Goal: Task Accomplishment & Management: Manage account settings

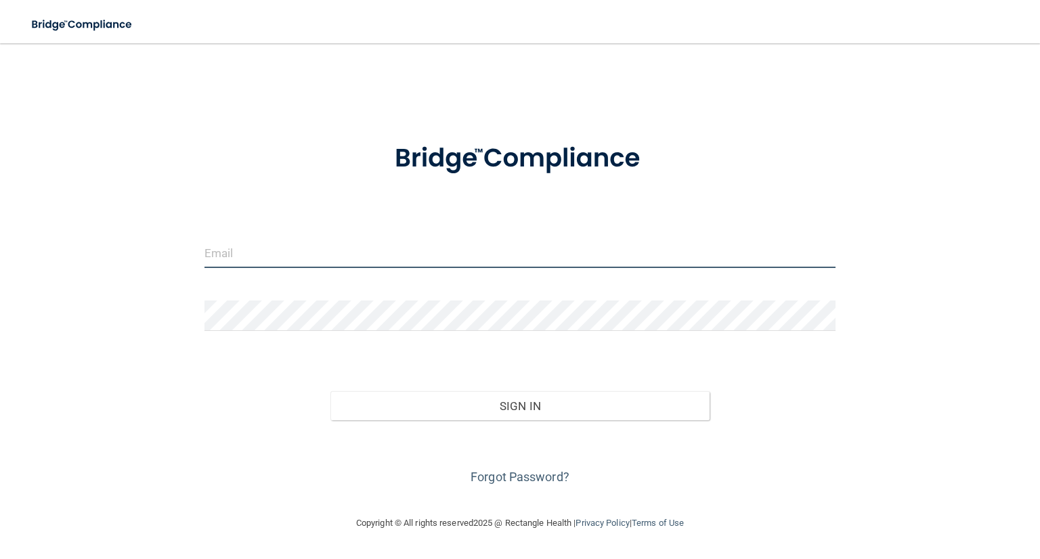
click at [269, 266] on input "email" at bounding box center [520, 253] width 631 height 30
type input "kaltchevpc@gmail.com"
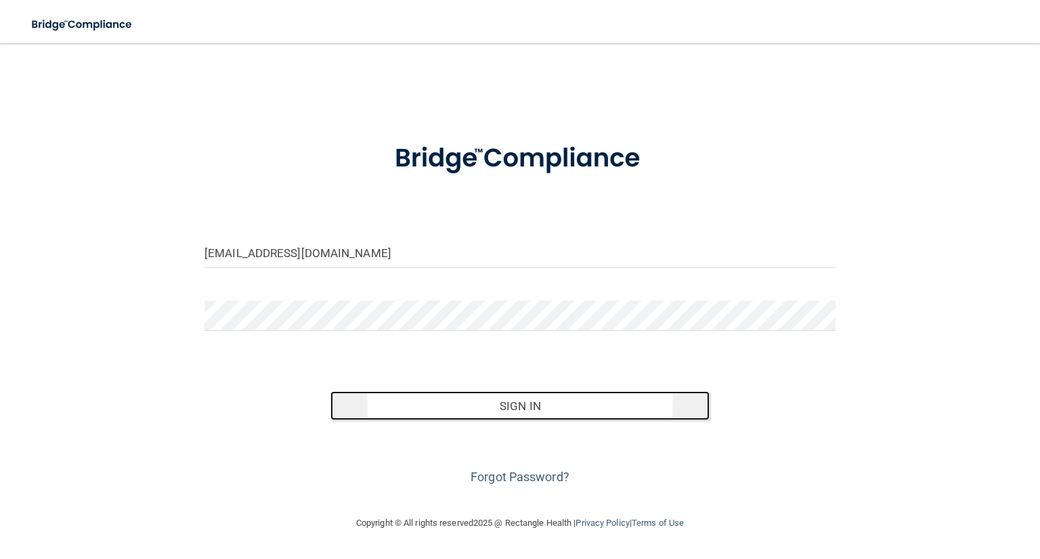
click at [467, 395] on button "Sign In" at bounding box center [520, 407] width 379 height 30
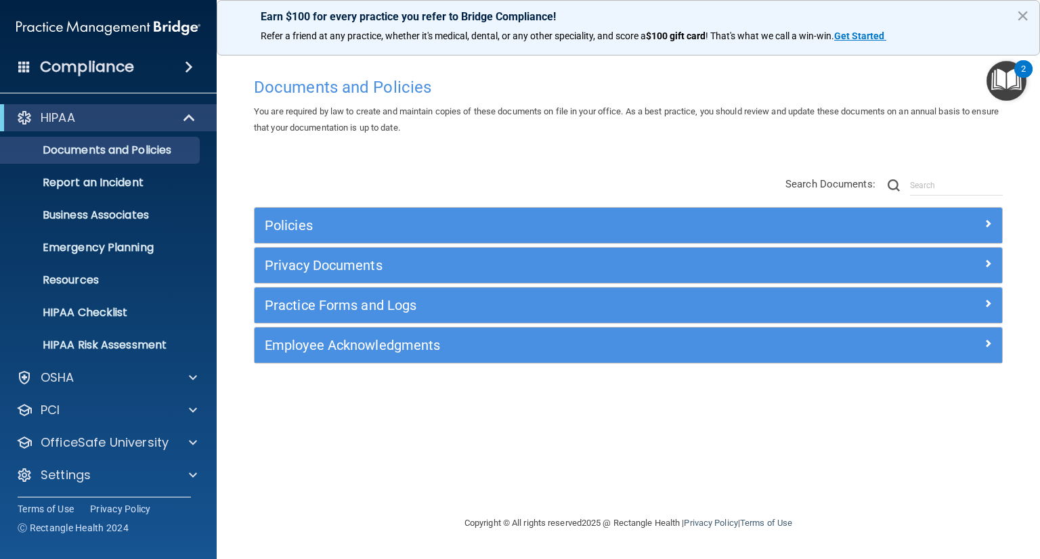
click at [457, 401] on div "Documents and Policies You are required by law to create and maintain copies of…" at bounding box center [628, 292] width 769 height 445
click at [1013, 66] on img "Open Resource Center, 2 new notifications" at bounding box center [1007, 81] width 40 height 40
click at [1023, 69] on div "2" at bounding box center [1023, 78] width 5 height 18
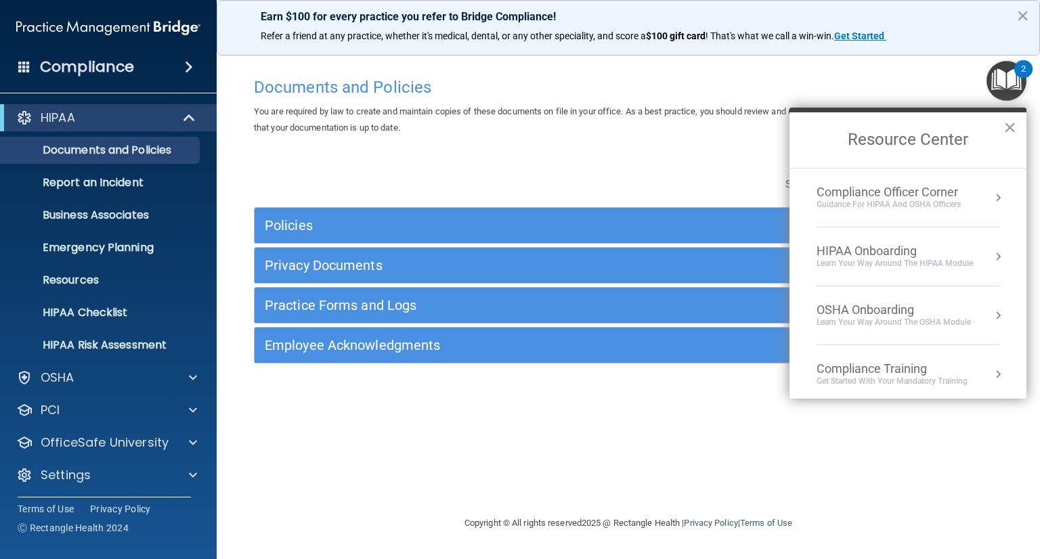
click at [1008, 123] on button "×" at bounding box center [1010, 128] width 13 height 22
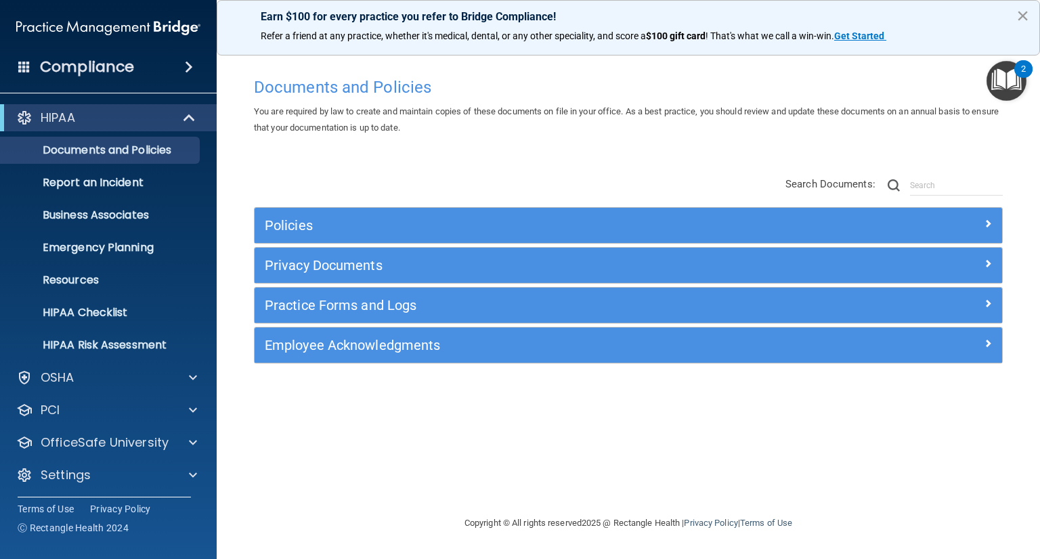
click at [1024, 18] on button "×" at bounding box center [1023, 16] width 13 height 22
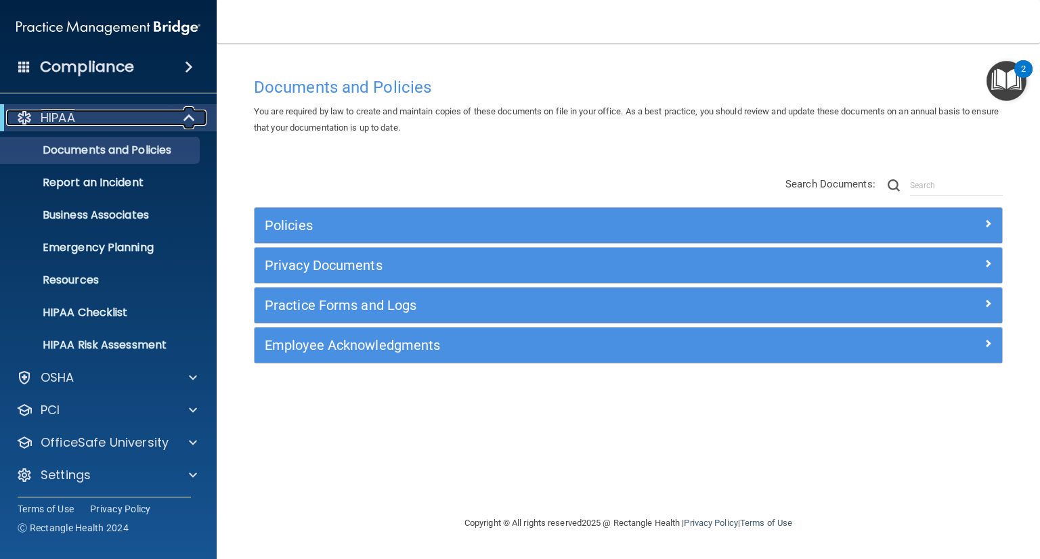
click at [130, 119] on div "HIPAA" at bounding box center [89, 118] width 167 height 16
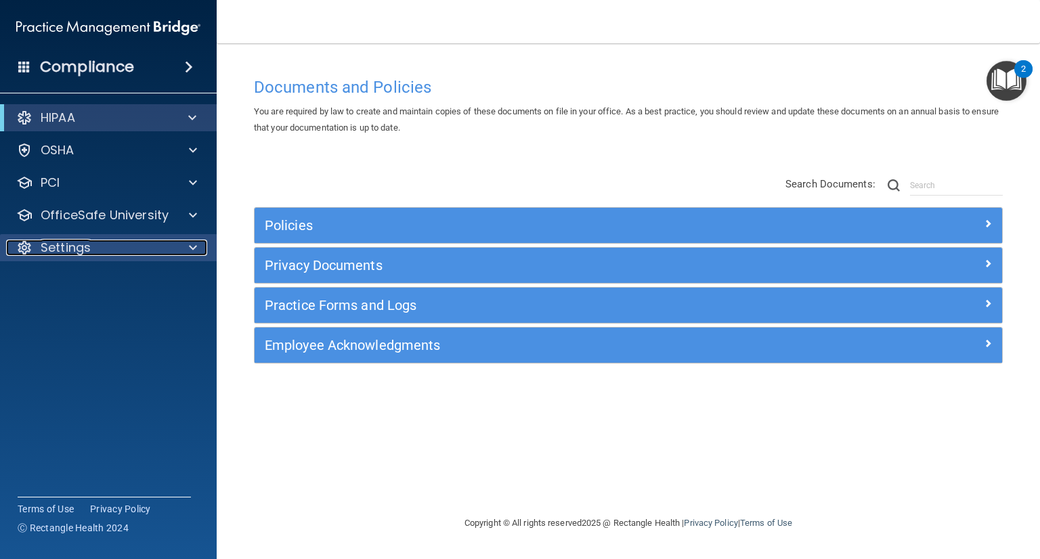
click at [114, 253] on div "Settings" at bounding box center [90, 248] width 168 height 16
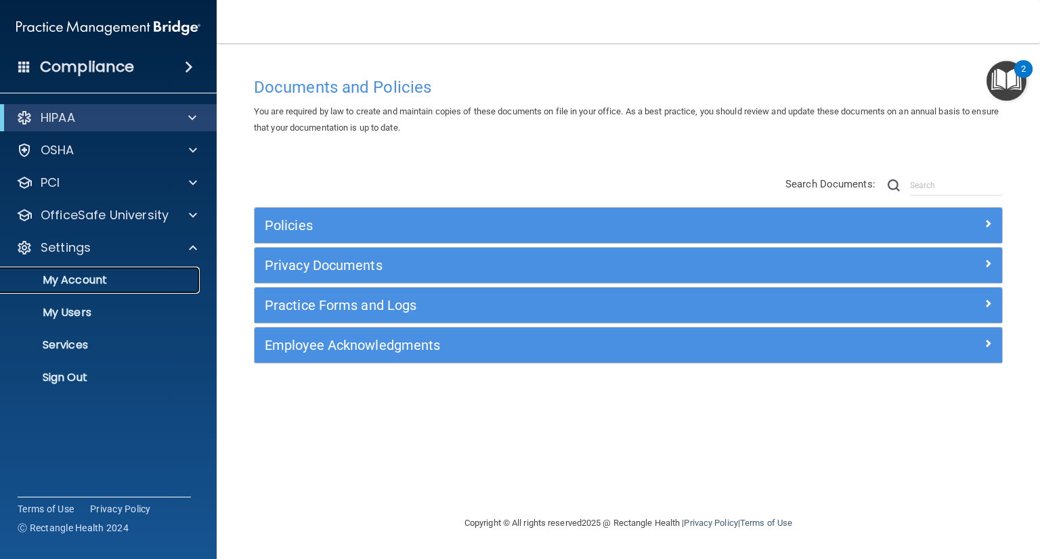
click at [118, 276] on p "My Account" at bounding box center [101, 281] width 185 height 14
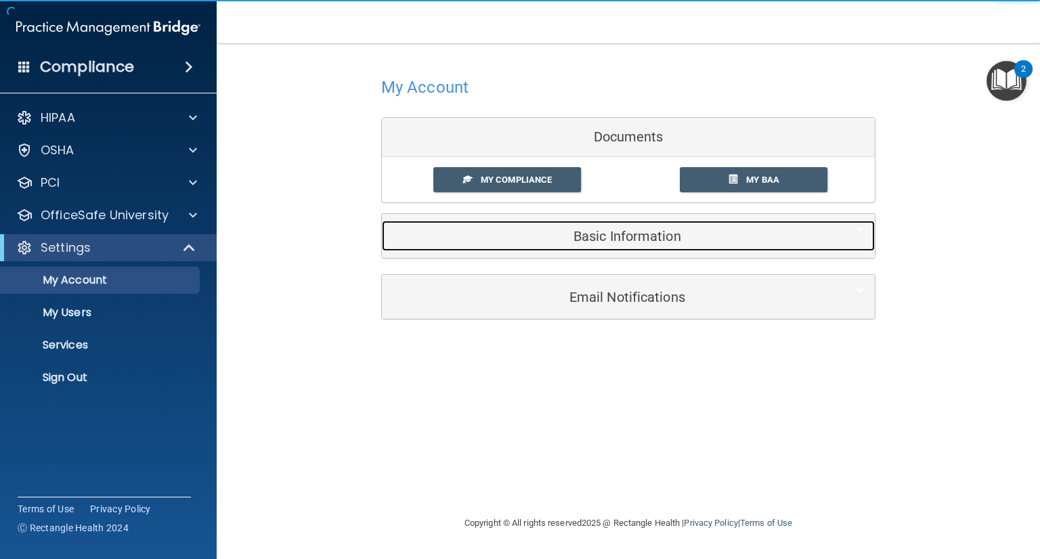
click at [616, 247] on div "Basic Information" at bounding box center [608, 236] width 452 height 30
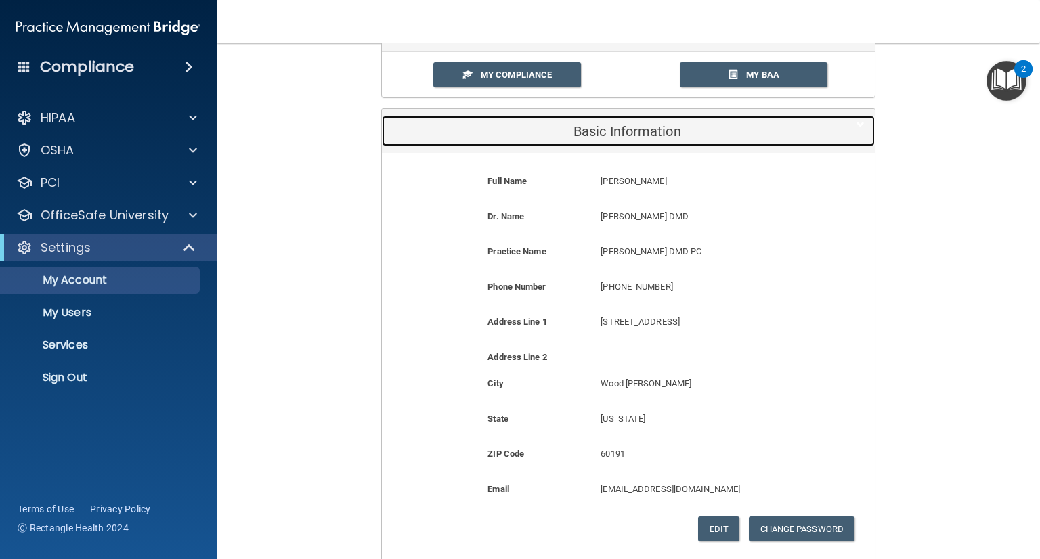
scroll to position [135, 0]
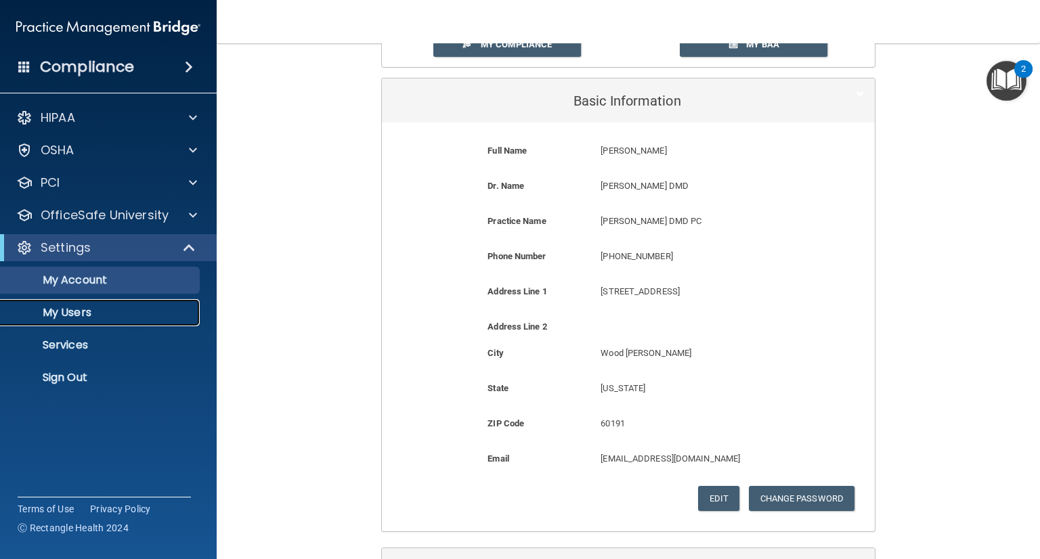
click at [120, 310] on p "My Users" at bounding box center [101, 313] width 185 height 14
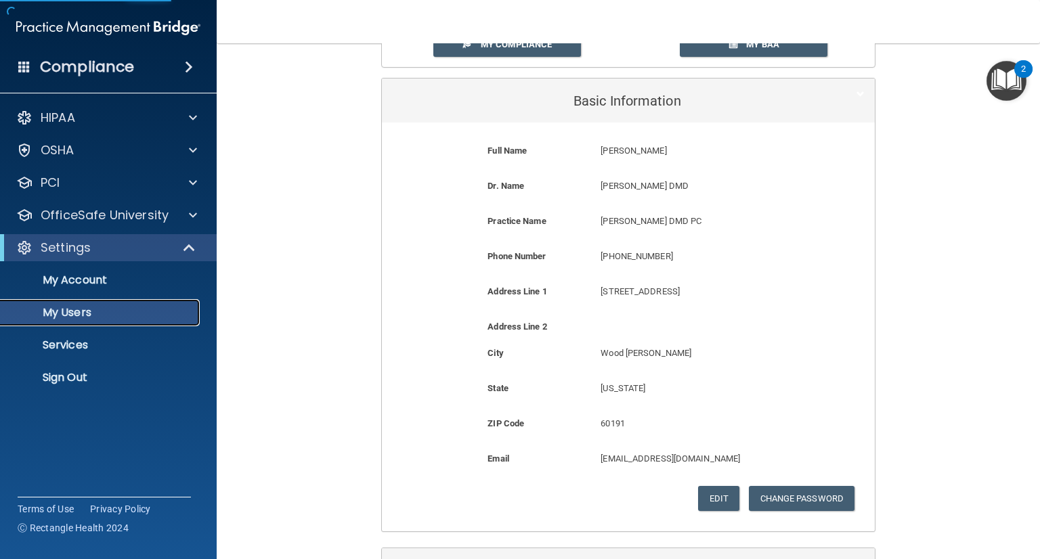
select select "20"
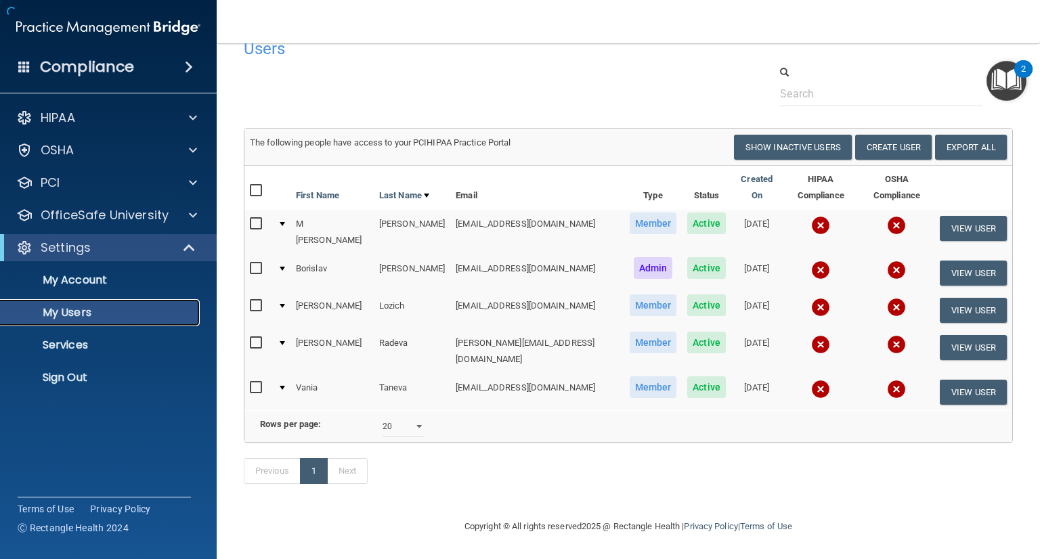
scroll to position [16, 0]
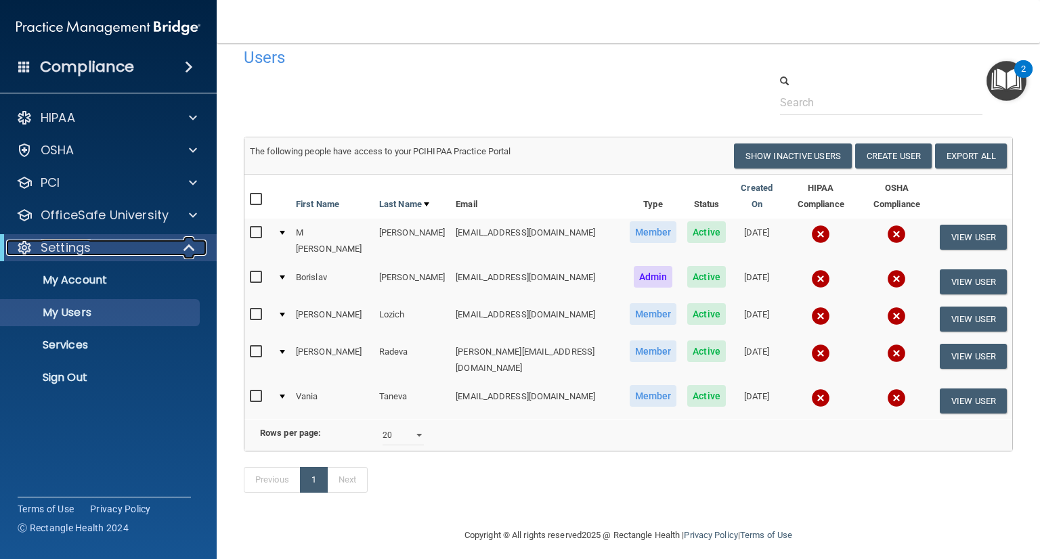
click at [111, 251] on div "Settings" at bounding box center [89, 248] width 167 height 16
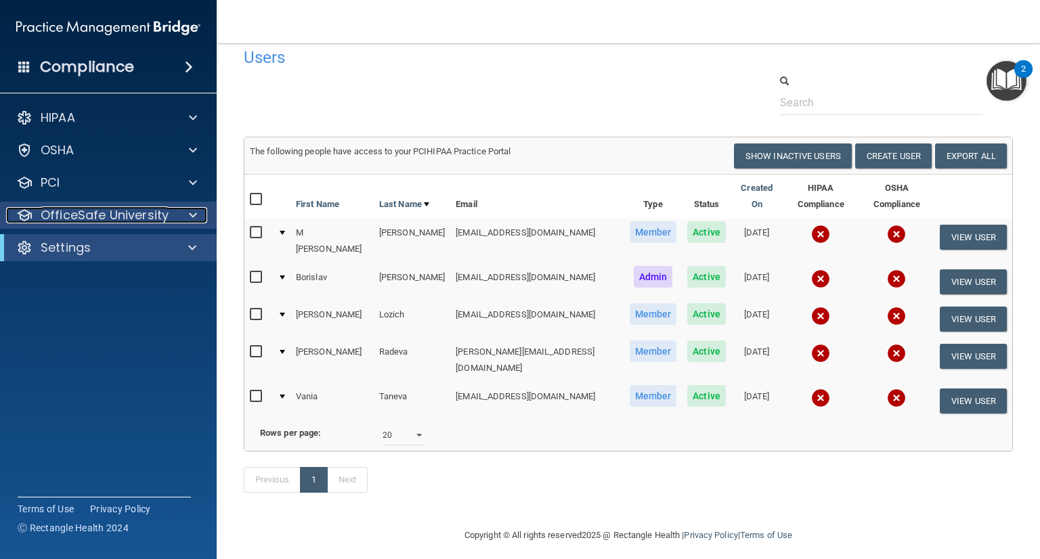
click at [146, 221] on p "OfficeSafe University" at bounding box center [105, 215] width 128 height 16
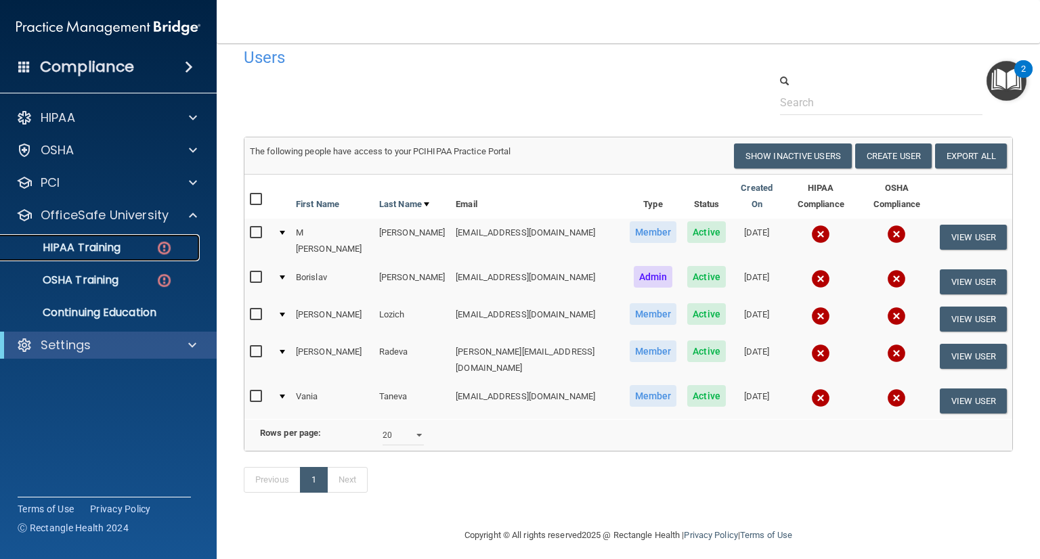
click at [144, 247] on div "HIPAA Training" at bounding box center [101, 248] width 185 height 14
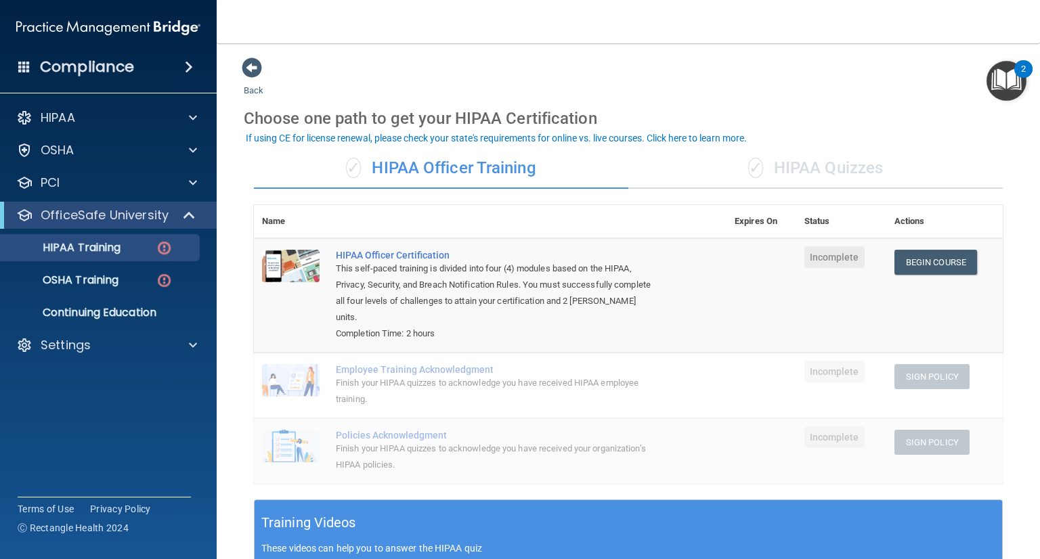
click at [810, 179] on div "✓ HIPAA Quizzes" at bounding box center [816, 168] width 375 height 41
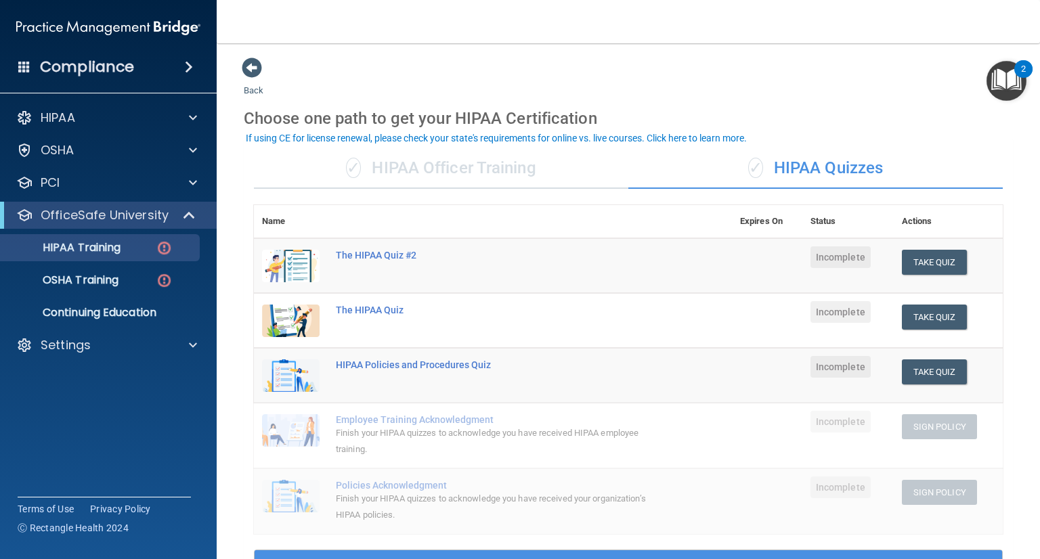
click at [463, 172] on div "✓ HIPAA Officer Training" at bounding box center [441, 168] width 375 height 41
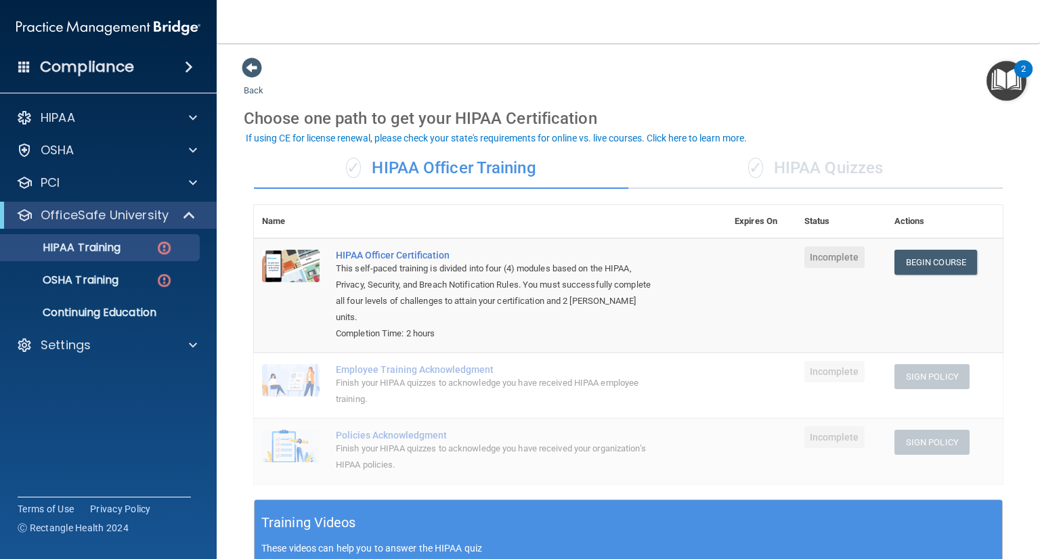
click at [821, 180] on div "✓ HIPAA Quizzes" at bounding box center [816, 168] width 375 height 41
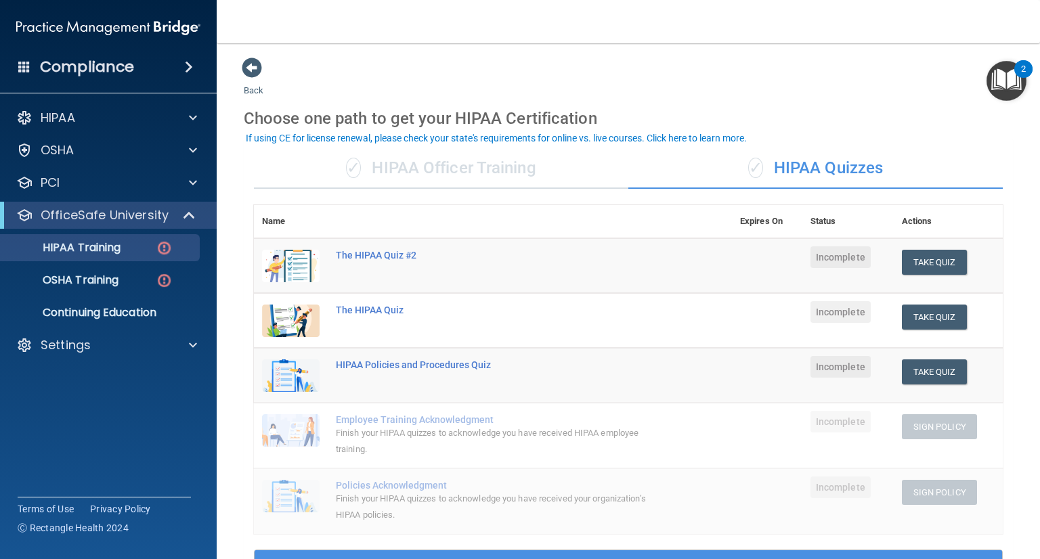
drag, startPoint x: 484, startPoint y: 171, endPoint x: 486, endPoint y: 180, distance: 9.0
click at [484, 176] on div "✓ HIPAA Officer Training" at bounding box center [441, 168] width 375 height 41
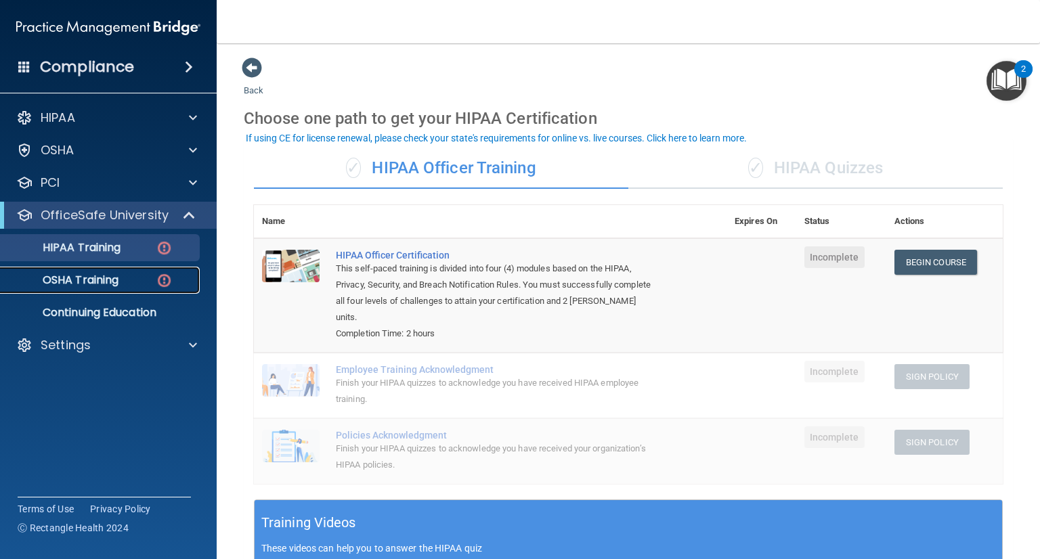
click at [121, 283] on div "OSHA Training" at bounding box center [101, 281] width 185 height 14
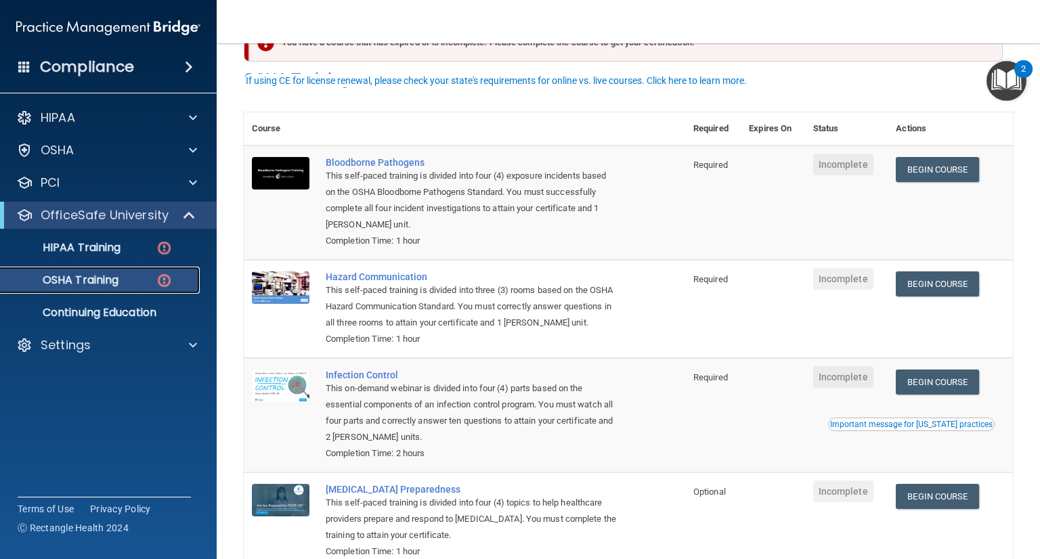
scroll to position [68, 0]
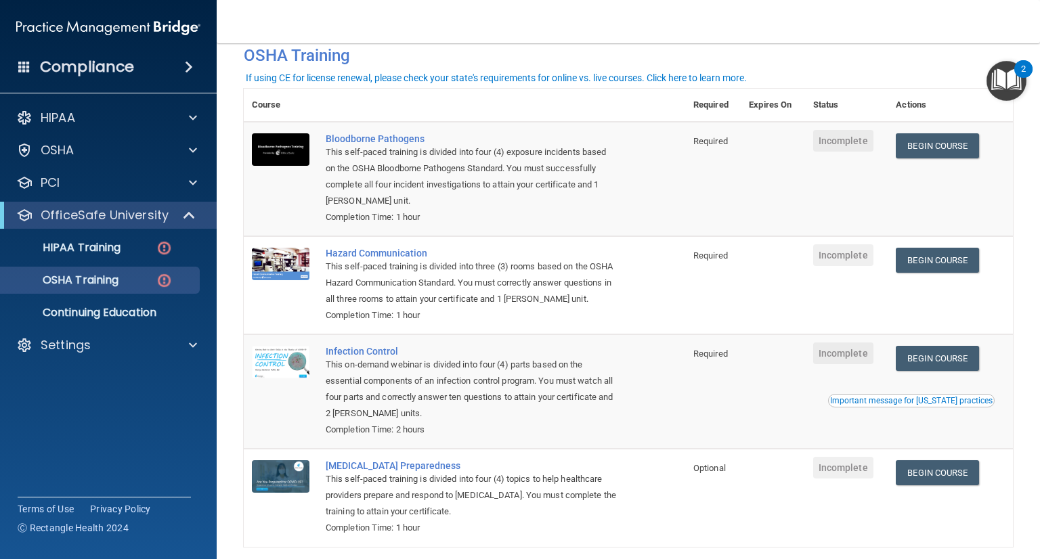
click at [711, 142] on span "Required" at bounding box center [711, 141] width 35 height 10
click at [715, 142] on span "Required" at bounding box center [711, 141] width 35 height 10
click at [710, 255] on span "Required" at bounding box center [711, 256] width 35 height 10
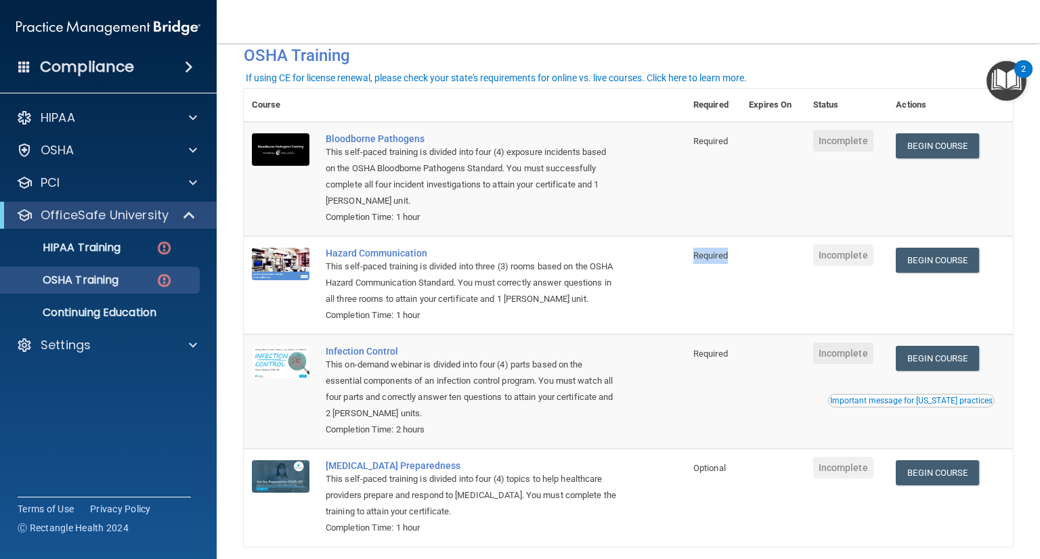
click at [725, 358] on span "Required" at bounding box center [711, 354] width 35 height 10
click at [710, 366] on td "Required" at bounding box center [713, 392] width 56 height 114
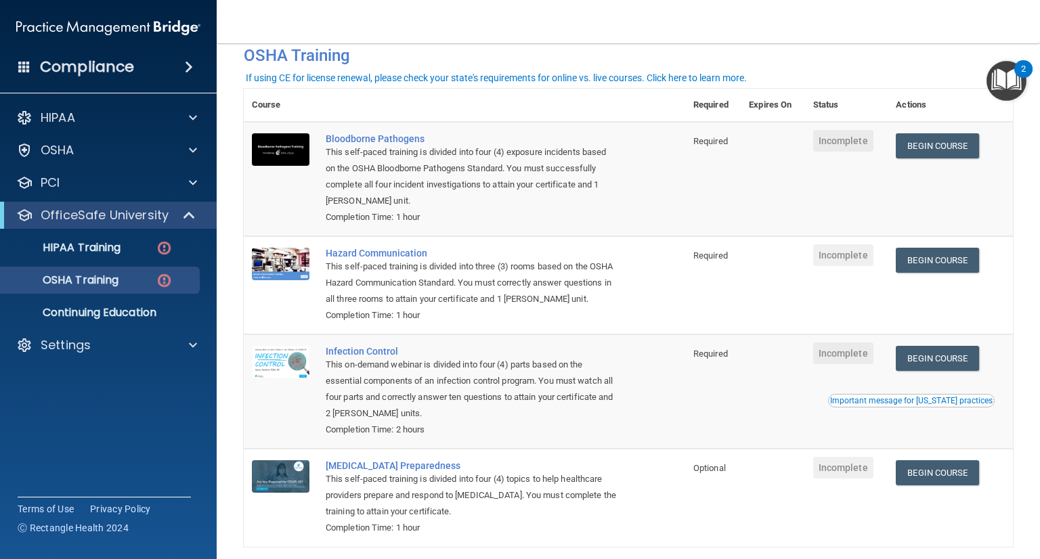
click at [761, 316] on td at bounding box center [773, 285] width 64 height 98
click at [121, 350] on div "Settings" at bounding box center [90, 345] width 168 height 16
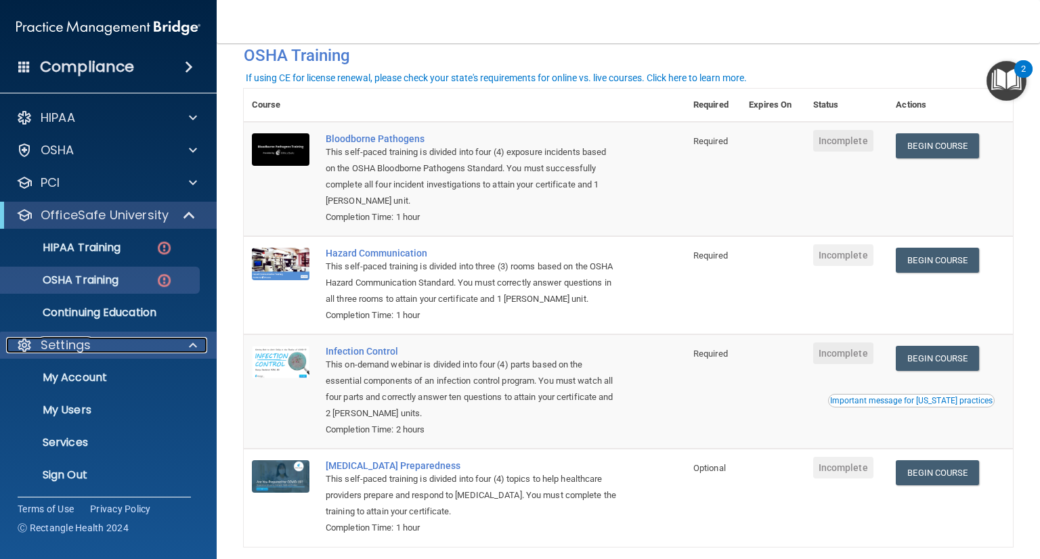
click at [137, 339] on div "Settings" at bounding box center [90, 345] width 168 height 16
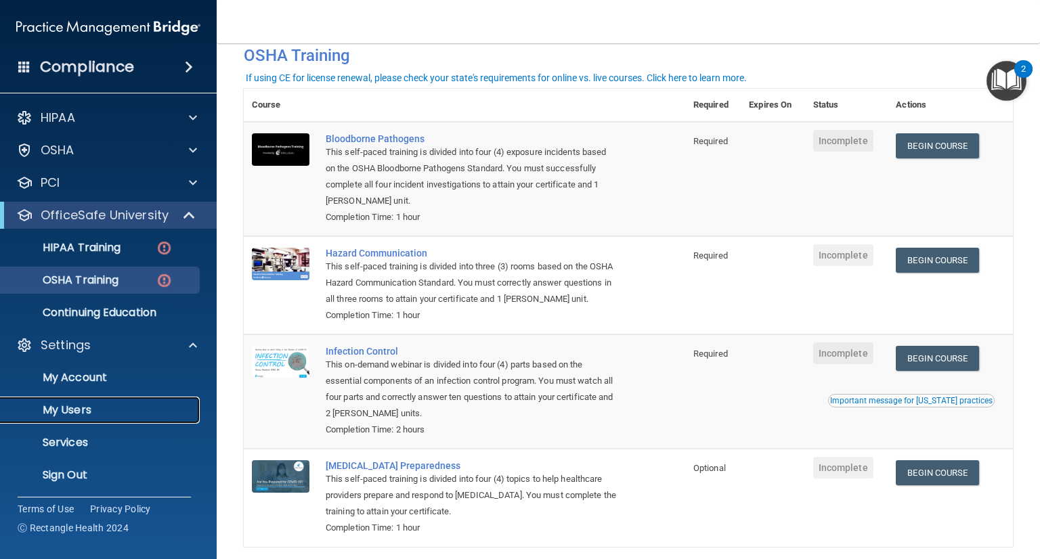
click at [129, 415] on p "My Users" at bounding box center [101, 411] width 185 height 14
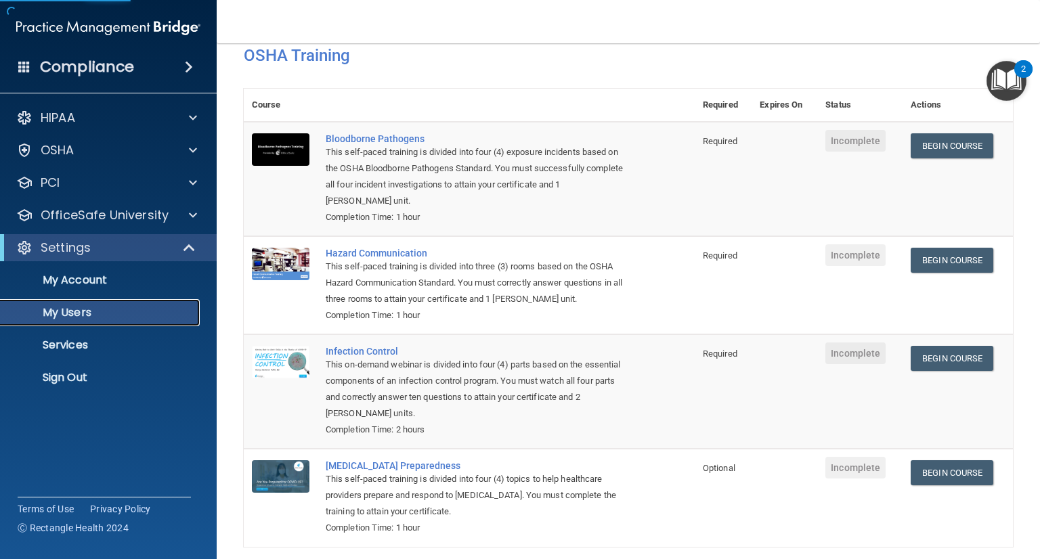
scroll to position [16, 0]
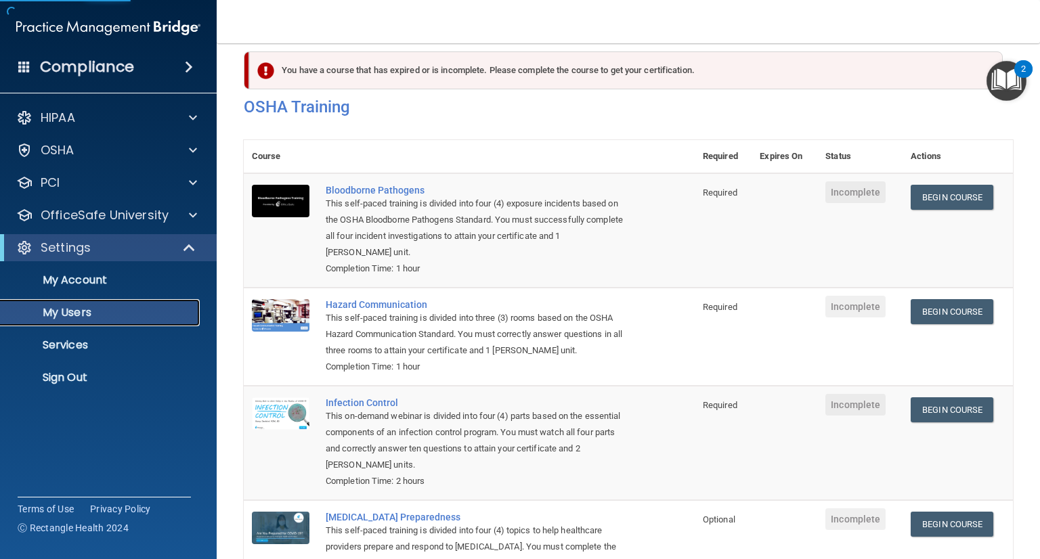
select select "20"
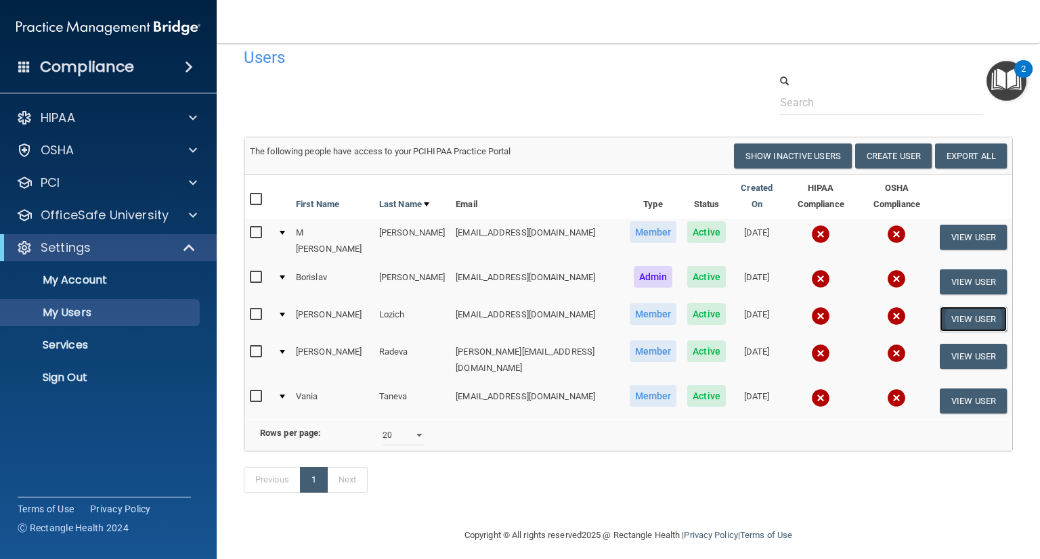
click at [950, 307] on button "View User" at bounding box center [973, 319] width 67 height 25
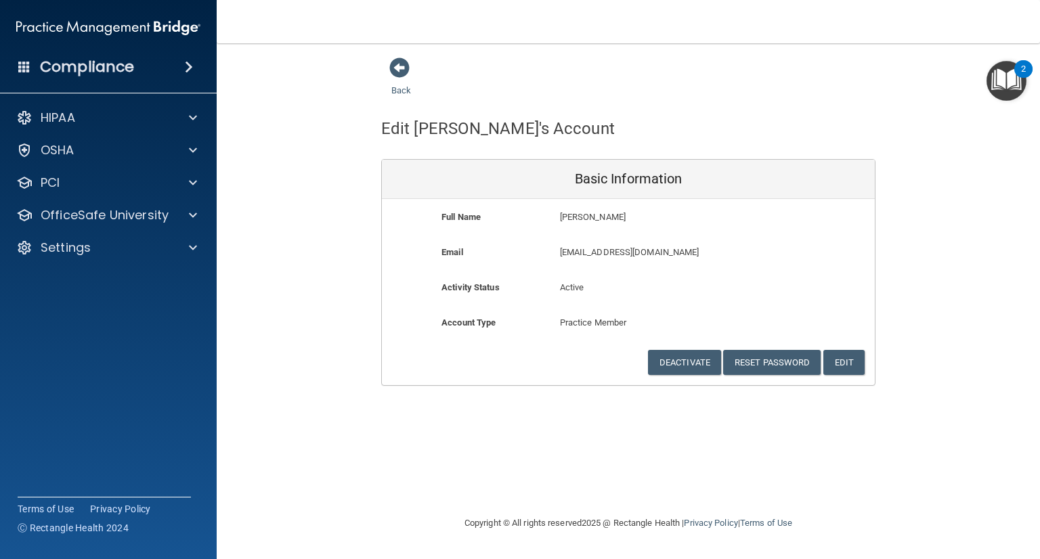
click at [397, 53] on main "Back Edit Julie's Account Basic Information Full Name Julie Lozich Julie Last N…" at bounding box center [629, 301] width 824 height 516
click at [402, 74] on span at bounding box center [399, 68] width 20 height 20
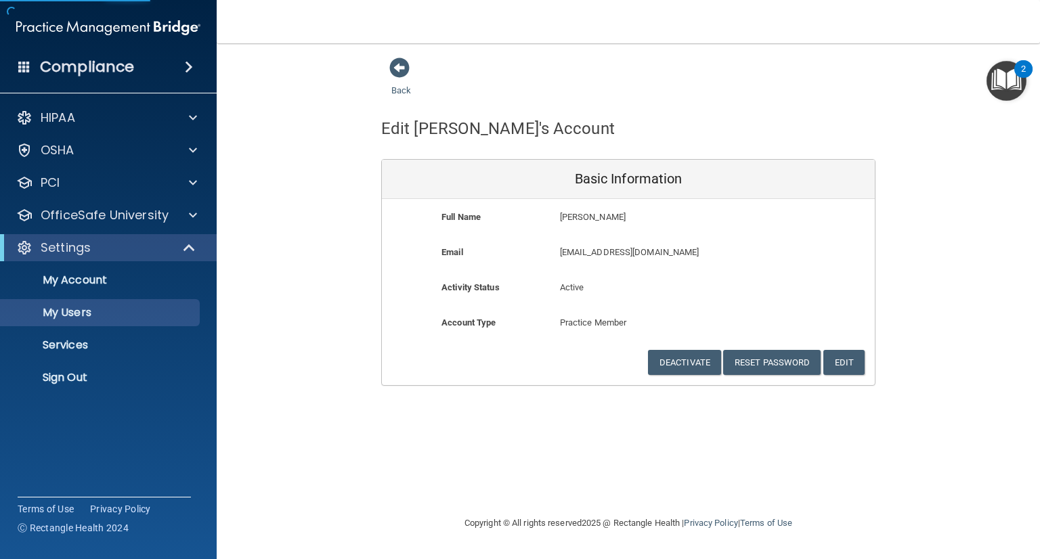
select select "20"
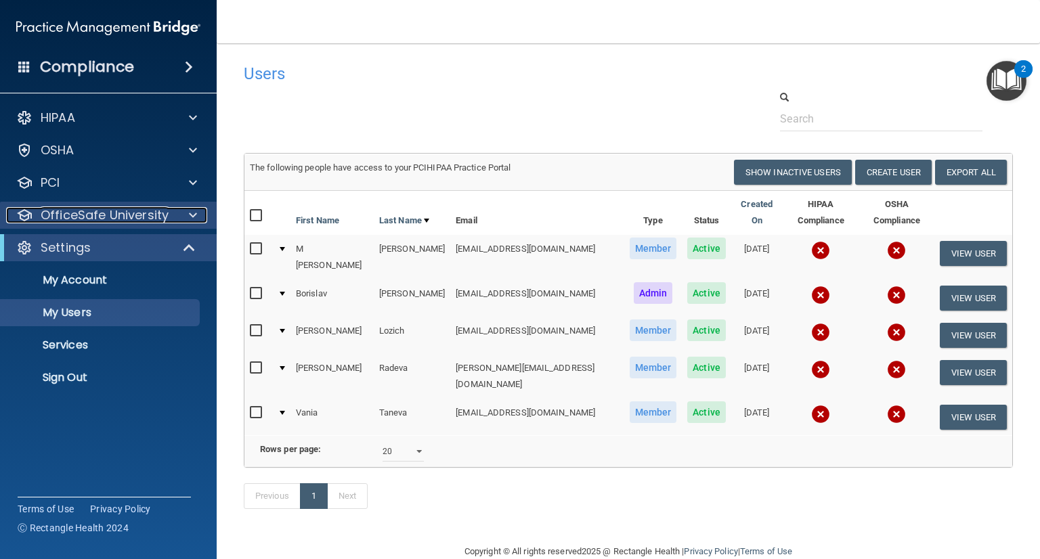
click at [108, 210] on p "OfficeSafe University" at bounding box center [105, 215] width 128 height 16
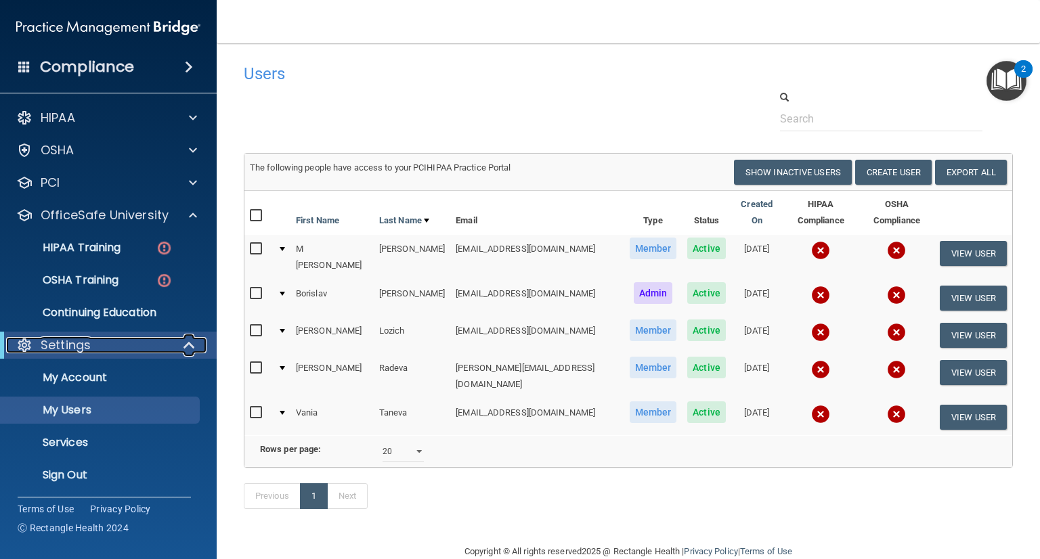
click at [116, 339] on div "Settings" at bounding box center [89, 345] width 167 height 16
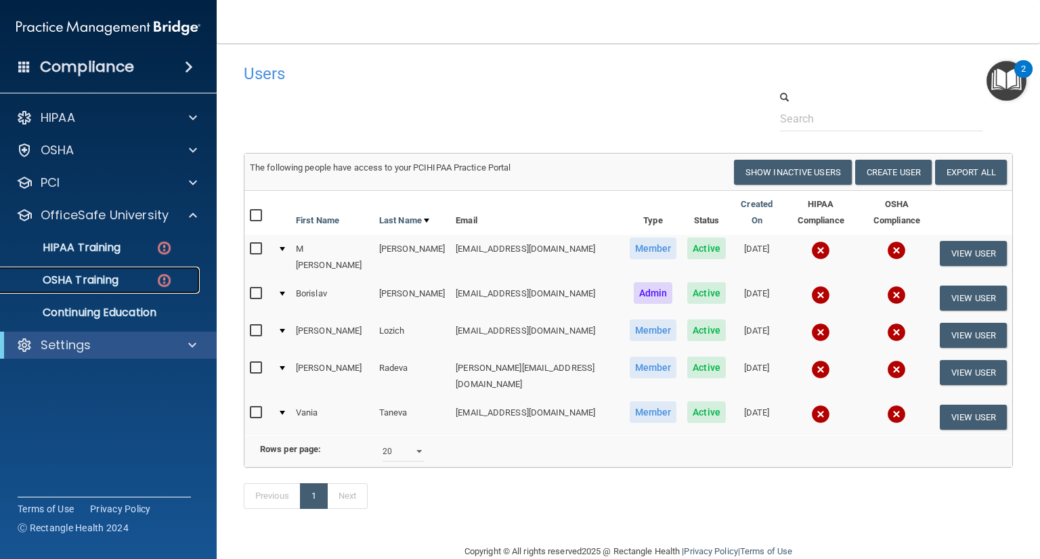
click at [129, 270] on link "OSHA Training" at bounding box center [92, 280] width 213 height 27
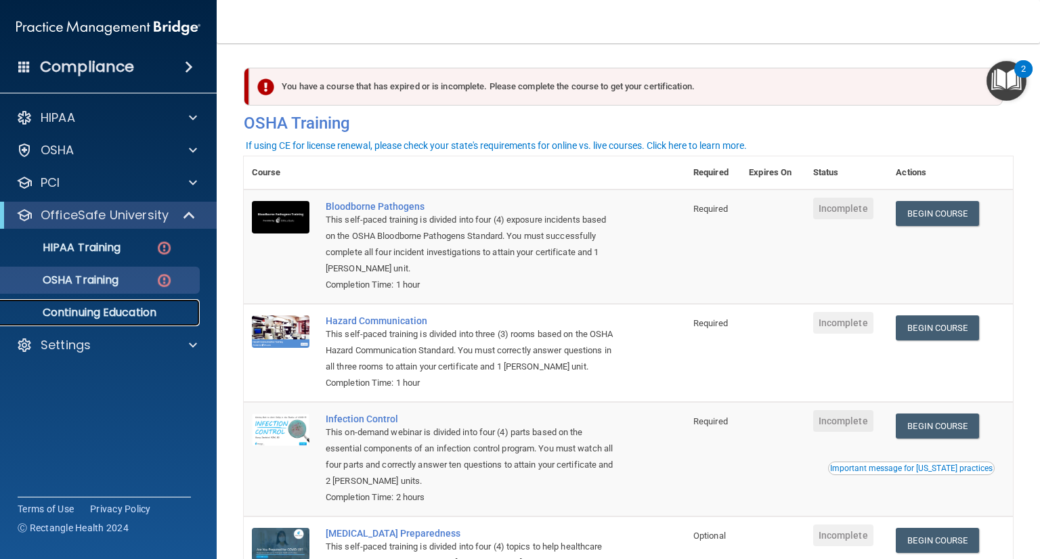
click at [142, 315] on p "Continuing Education" at bounding box center [101, 313] width 185 height 14
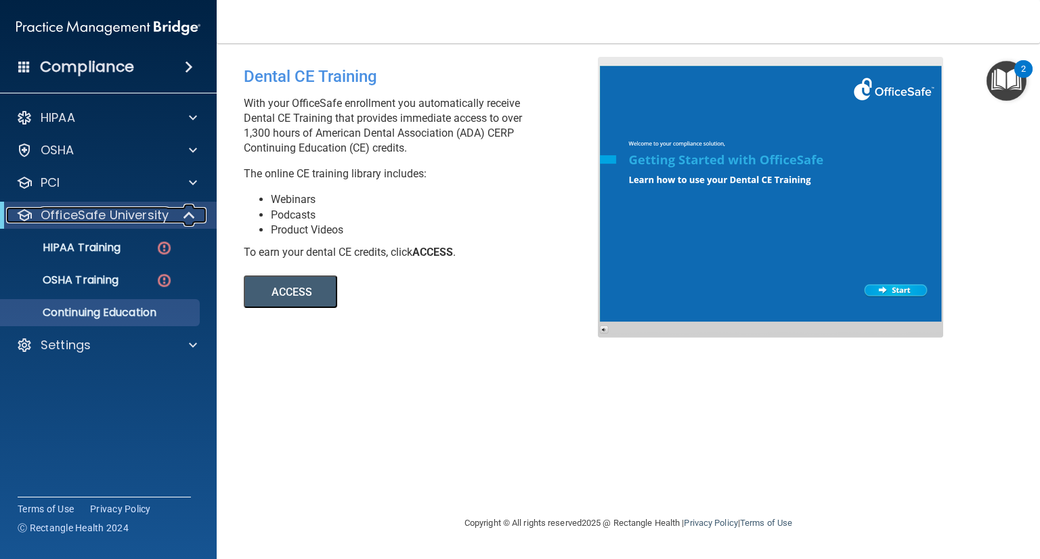
click at [105, 217] on p "OfficeSafe University" at bounding box center [105, 215] width 128 height 16
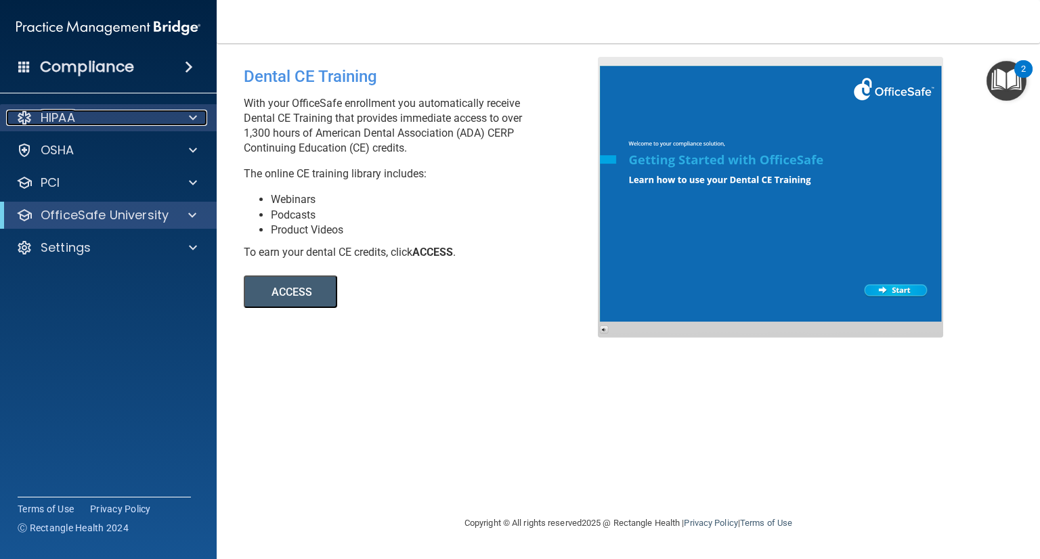
click at [93, 120] on div "HIPAA" at bounding box center [90, 118] width 168 height 16
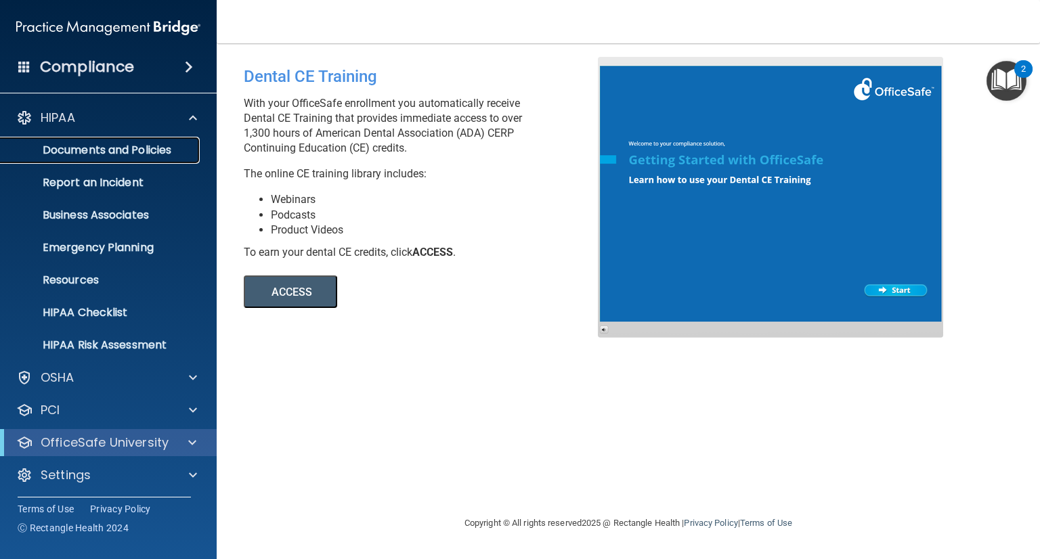
click at [165, 150] on p "Documents and Policies" at bounding box center [101, 151] width 185 height 14
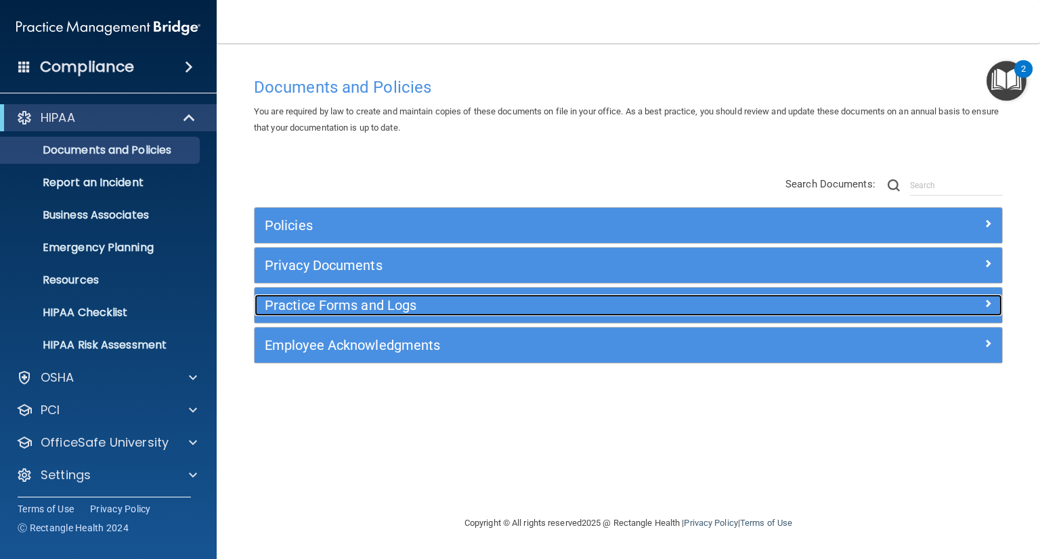
click at [463, 305] on h5 "Practice Forms and Logs" at bounding box center [535, 305] width 541 height 15
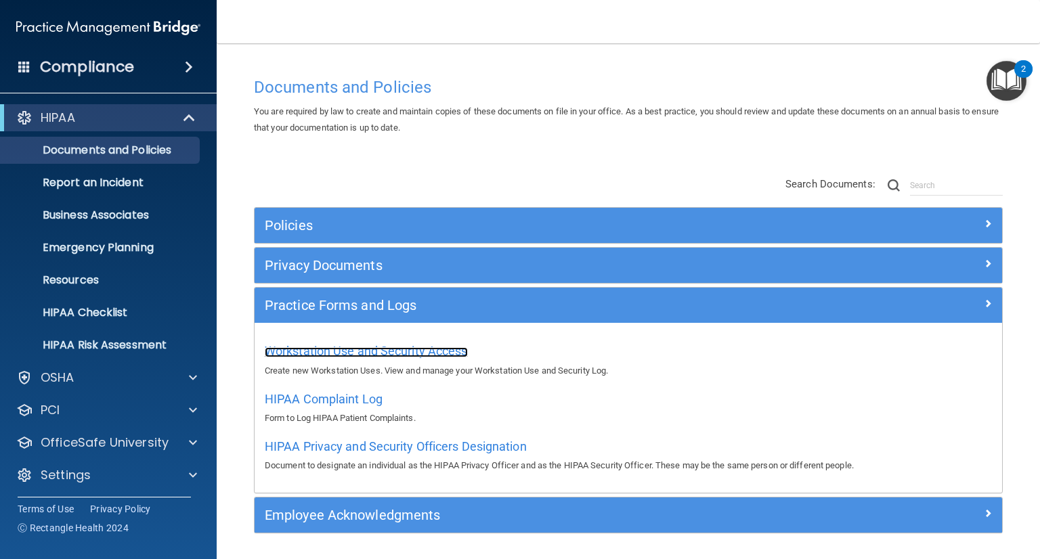
click at [355, 352] on span "Workstation Use and Security Access" at bounding box center [366, 351] width 203 height 14
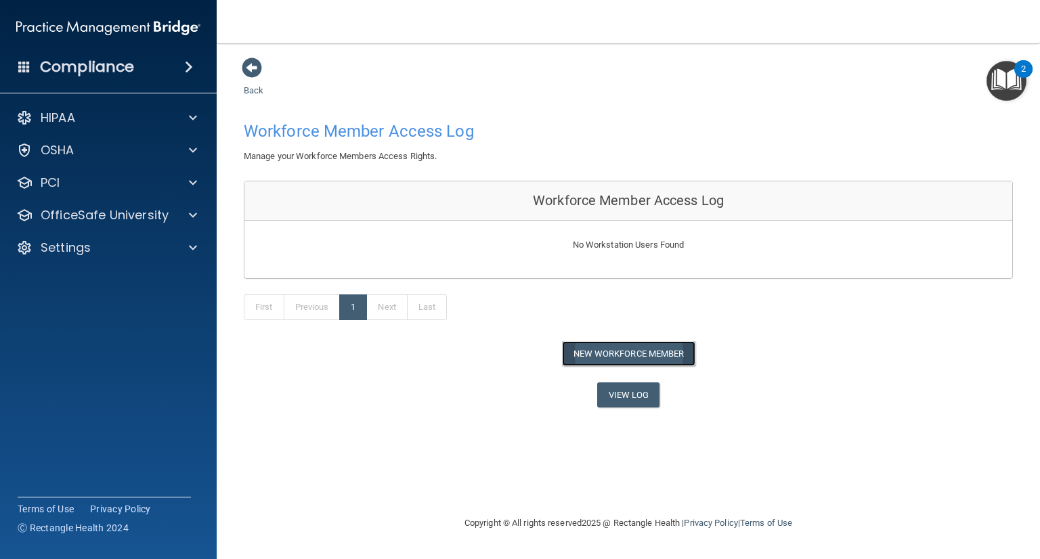
click at [655, 352] on button "New Workforce Member" at bounding box center [628, 353] width 133 height 25
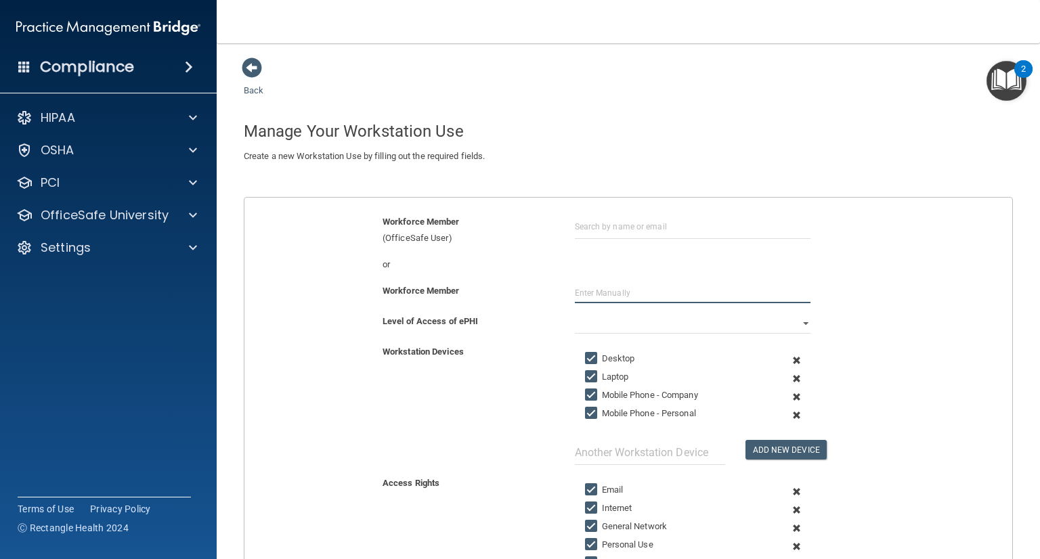
click at [592, 285] on input "text" at bounding box center [693, 293] width 236 height 20
click at [634, 289] on input "text" at bounding box center [693, 293] width 236 height 20
click at [602, 288] on input "text" at bounding box center [693, 293] width 236 height 20
click at [602, 288] on input "B" at bounding box center [693, 293] width 236 height 20
type input "[PERSON_NAME]"
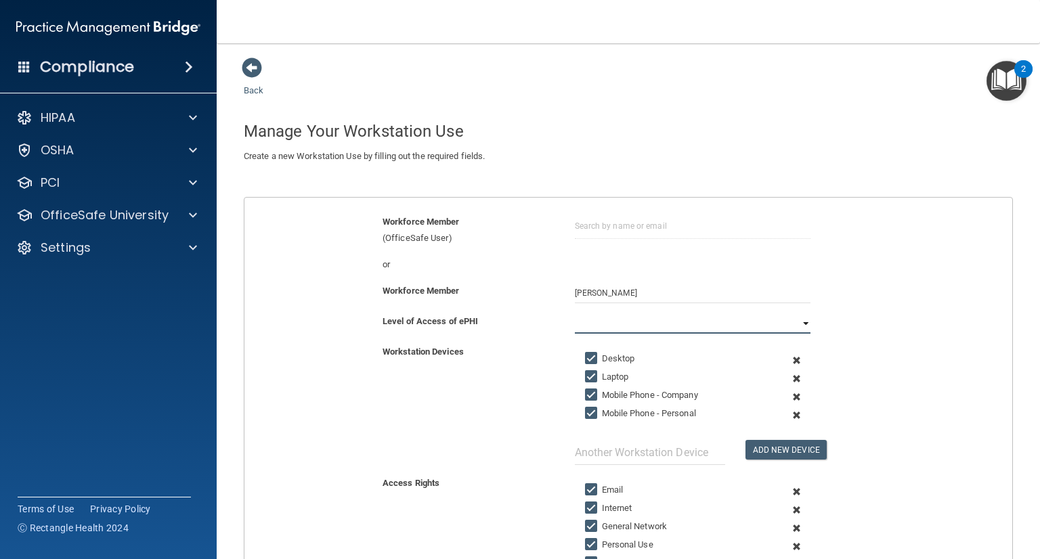
click at [631, 320] on select "Full Limited None" at bounding box center [693, 324] width 236 height 20
click at [575, 314] on select "Full Limited None" at bounding box center [693, 324] width 236 height 20
click at [527, 334] on div "Level of Access of ePHI Full Limited None" at bounding box center [628, 329] width 788 height 30
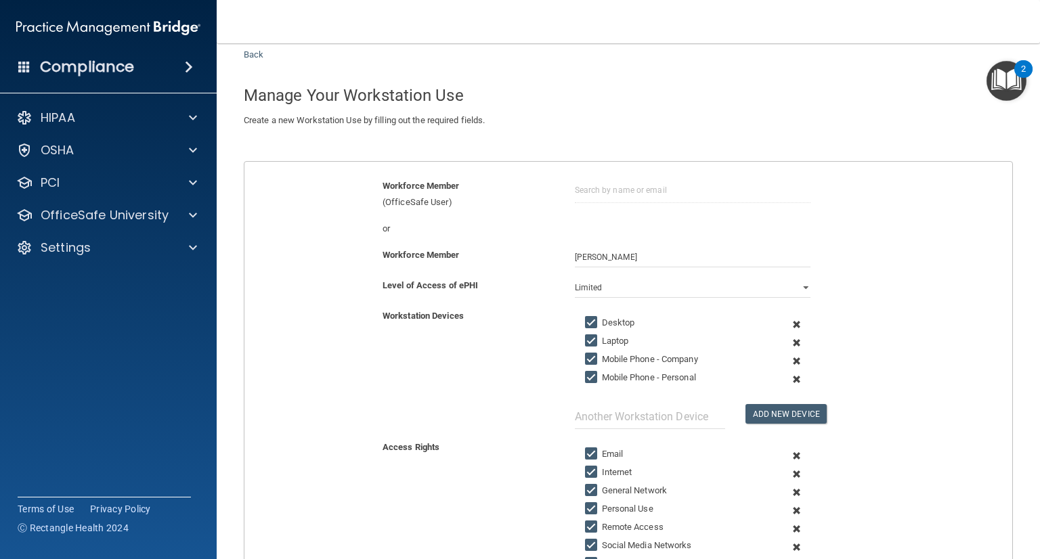
scroll to position [68, 0]
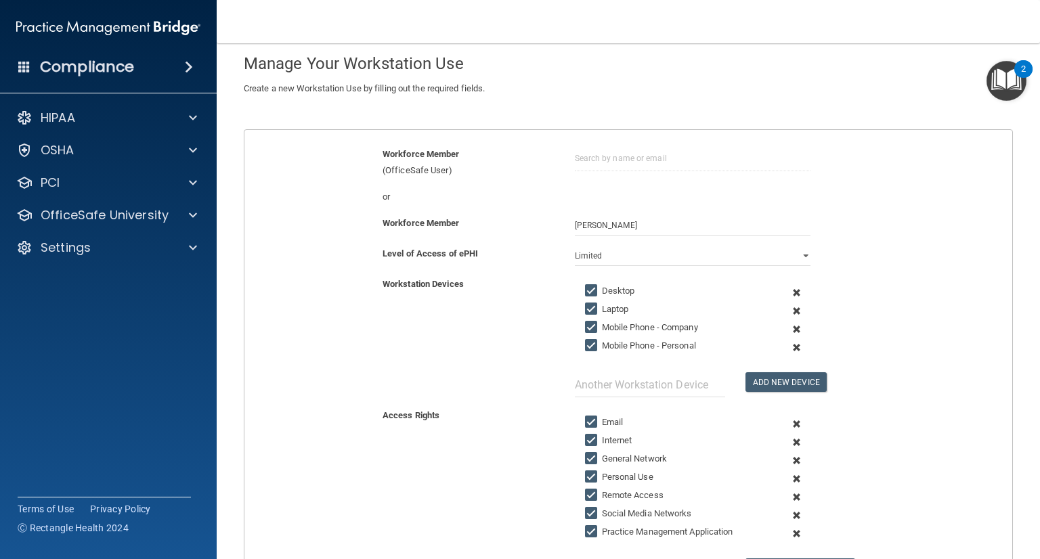
click at [788, 329] on span at bounding box center [797, 329] width 30 height 18
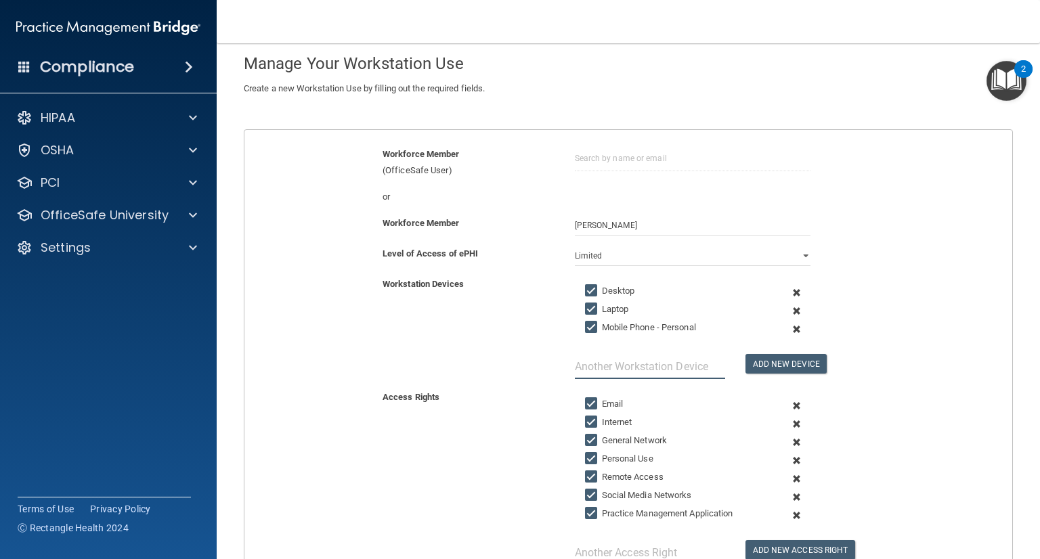
click at [592, 364] on input "text" at bounding box center [650, 366] width 150 height 25
click at [499, 330] on div "Workstation Devices Desktop Laptop Mobile Phone - Personal Add New Device" at bounding box center [628, 327] width 788 height 103
click at [789, 310] on span at bounding box center [797, 311] width 30 height 18
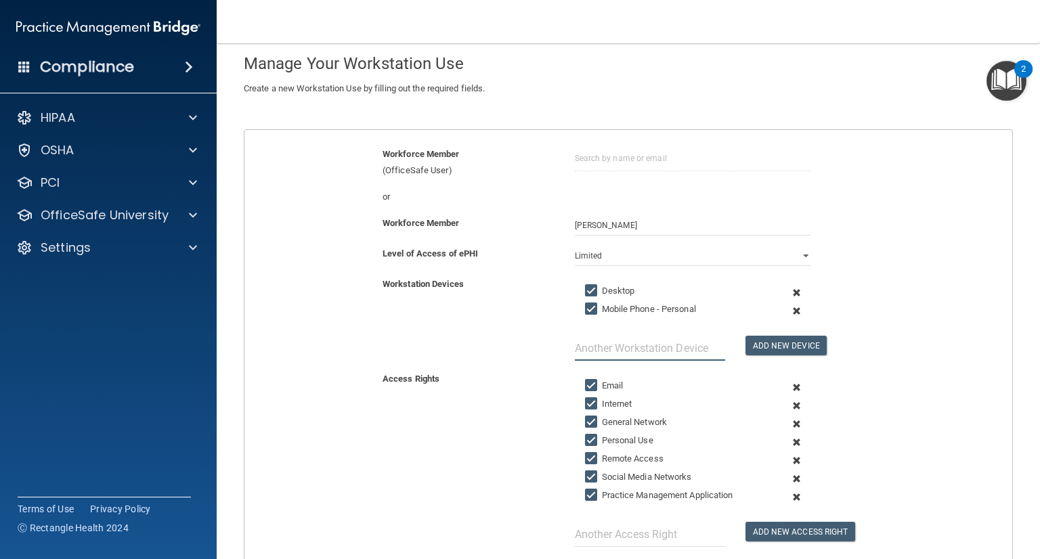
click at [632, 341] on input "text" at bounding box center [650, 348] width 150 height 25
click at [475, 347] on div "Workstation Devices Desktop Mobile Phone - Personal Add New Device" at bounding box center [628, 318] width 788 height 85
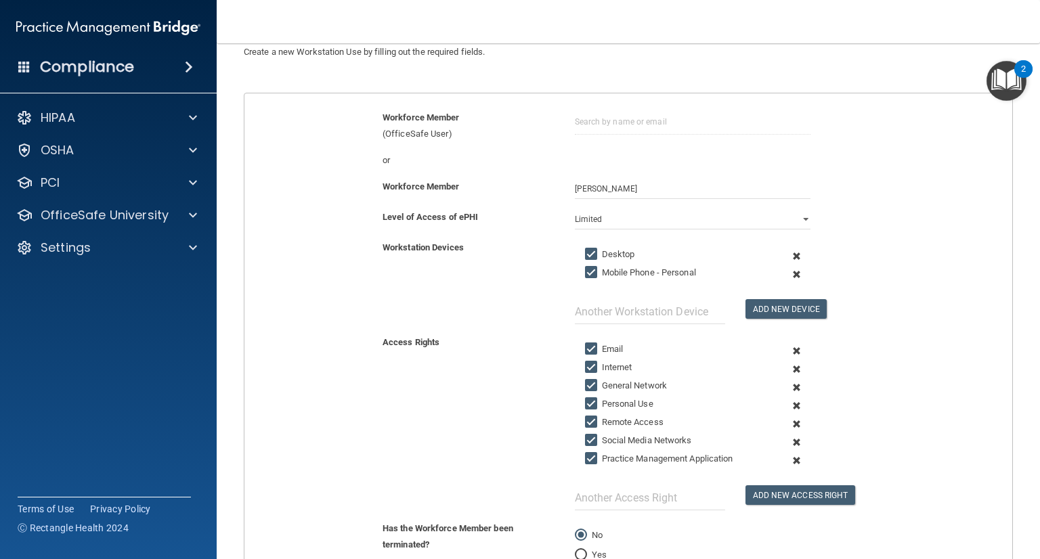
scroll to position [135, 0]
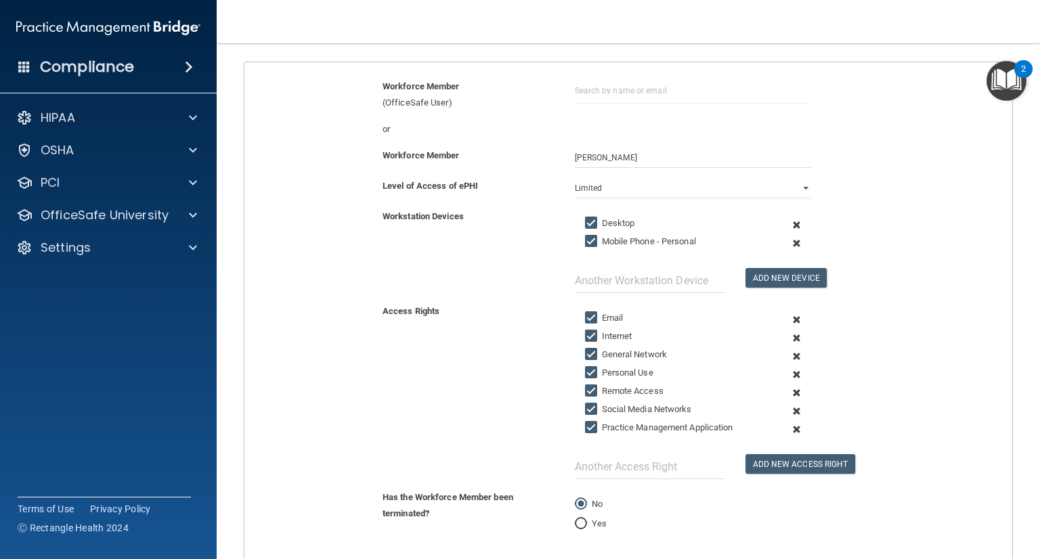
click at [787, 408] on span at bounding box center [797, 411] width 30 height 18
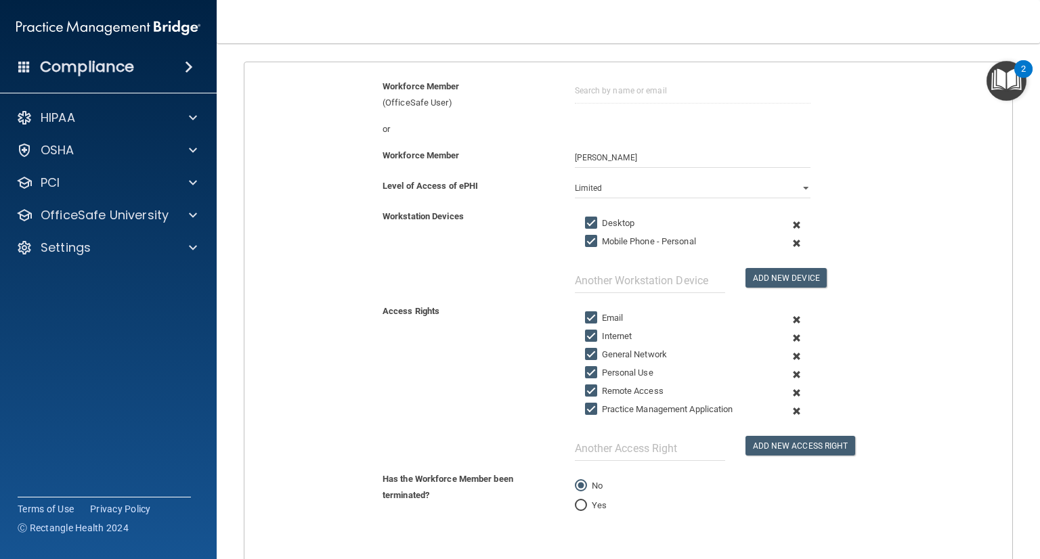
scroll to position [203, 0]
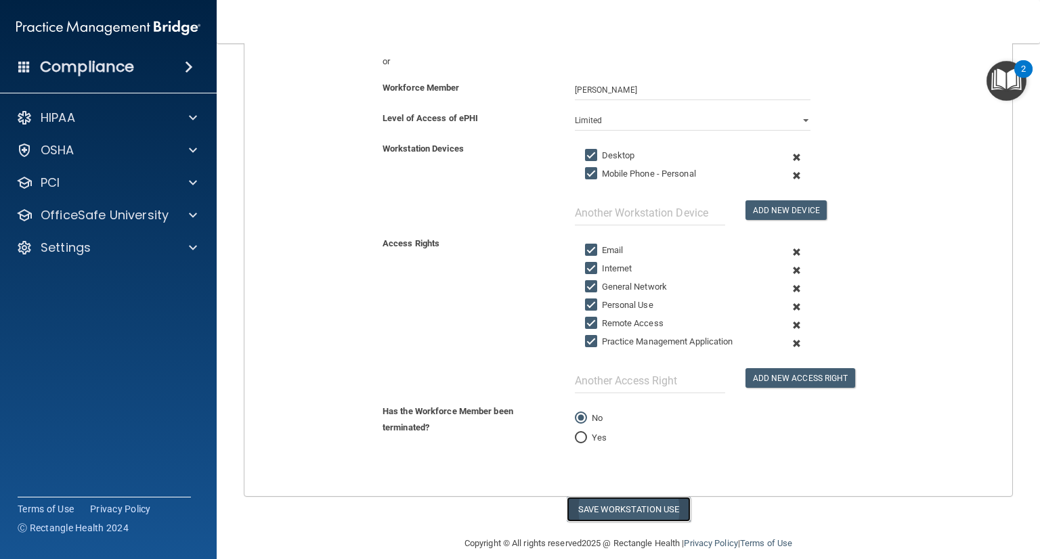
click at [656, 507] on button "Save Workstation Use" at bounding box center [629, 509] width 124 height 25
select select "? string:Full ?"
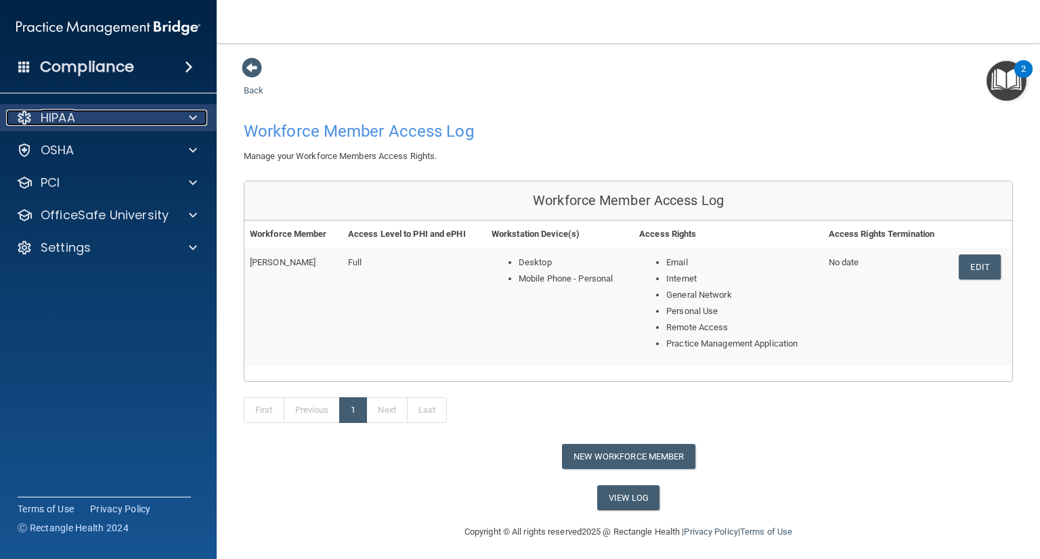
click at [148, 110] on div "HIPAA" at bounding box center [90, 118] width 168 height 16
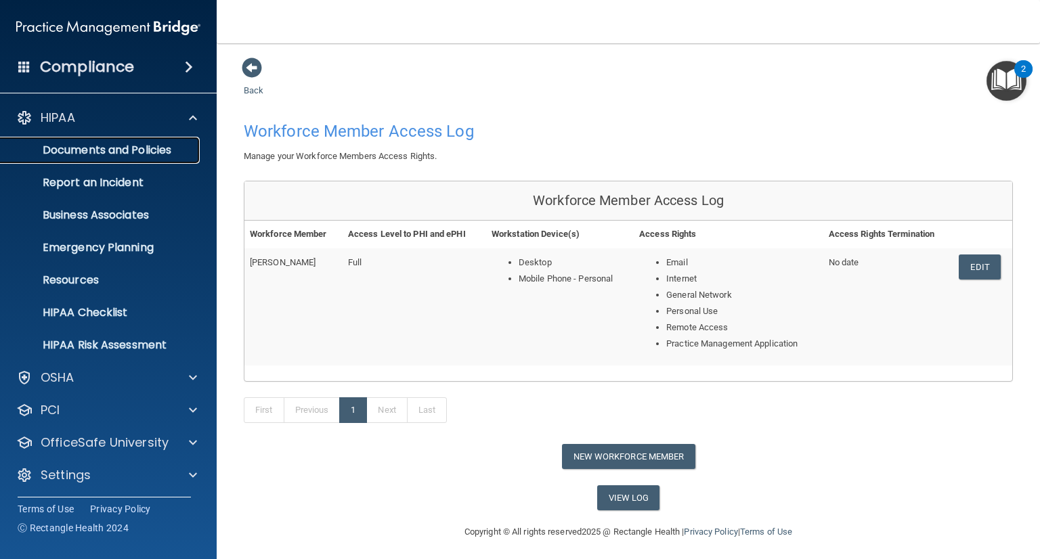
click at [114, 158] on link "Documents and Policies" at bounding box center [92, 150] width 213 height 27
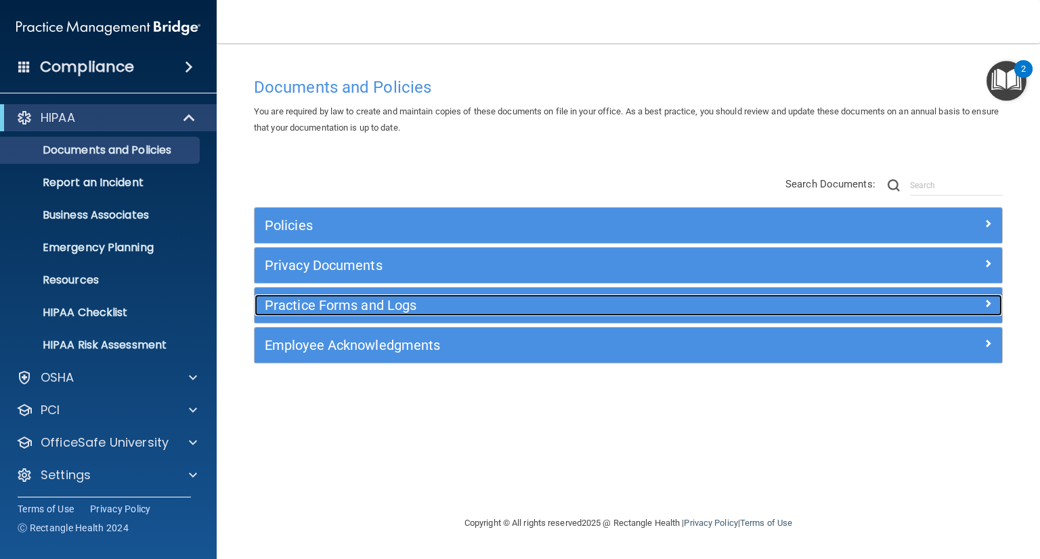
click at [451, 307] on h5 "Practice Forms and Logs" at bounding box center [535, 305] width 541 height 15
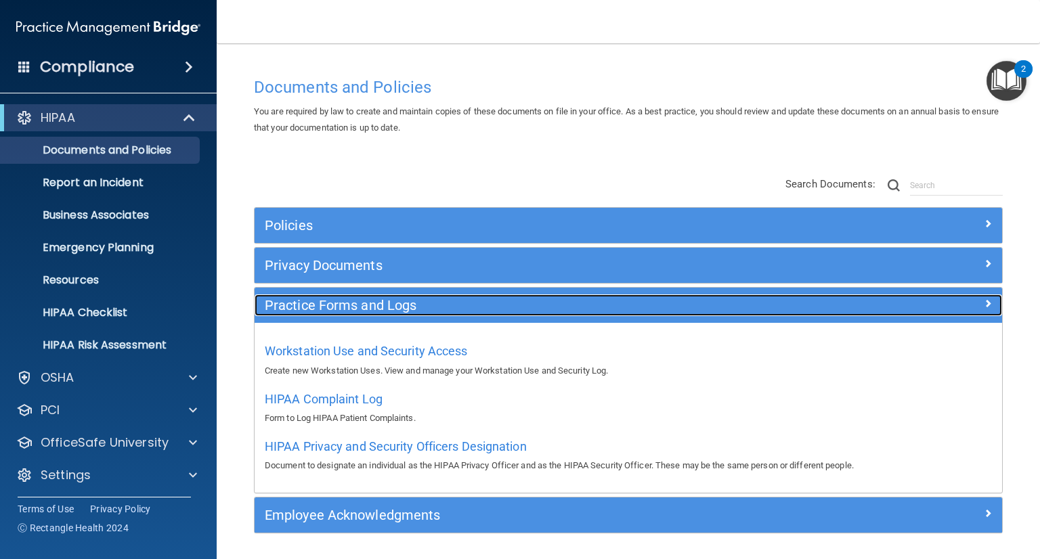
click at [401, 305] on h5 "Practice Forms and Logs" at bounding box center [535, 305] width 541 height 15
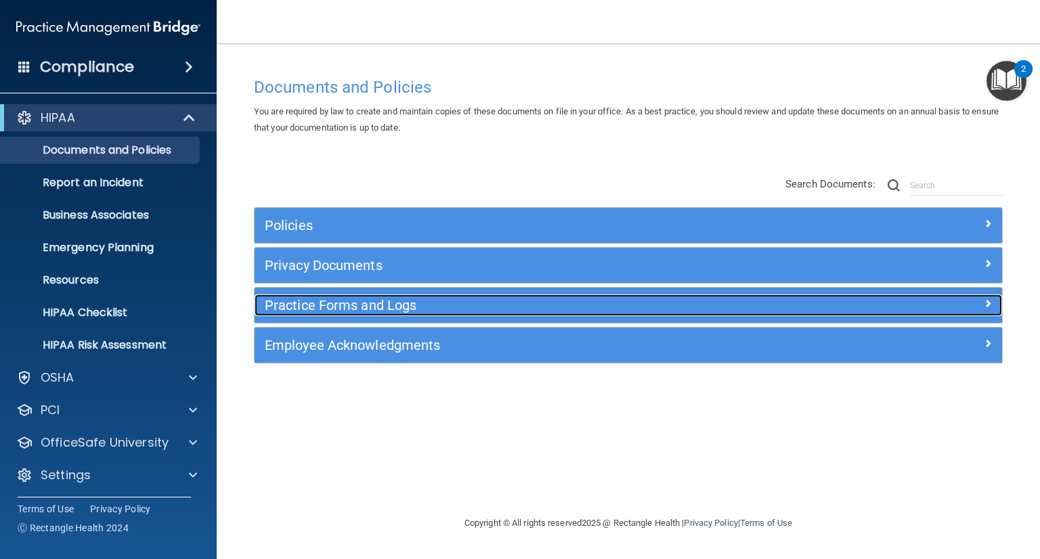
click at [366, 315] on div "Practice Forms and Logs" at bounding box center [535, 306] width 561 height 22
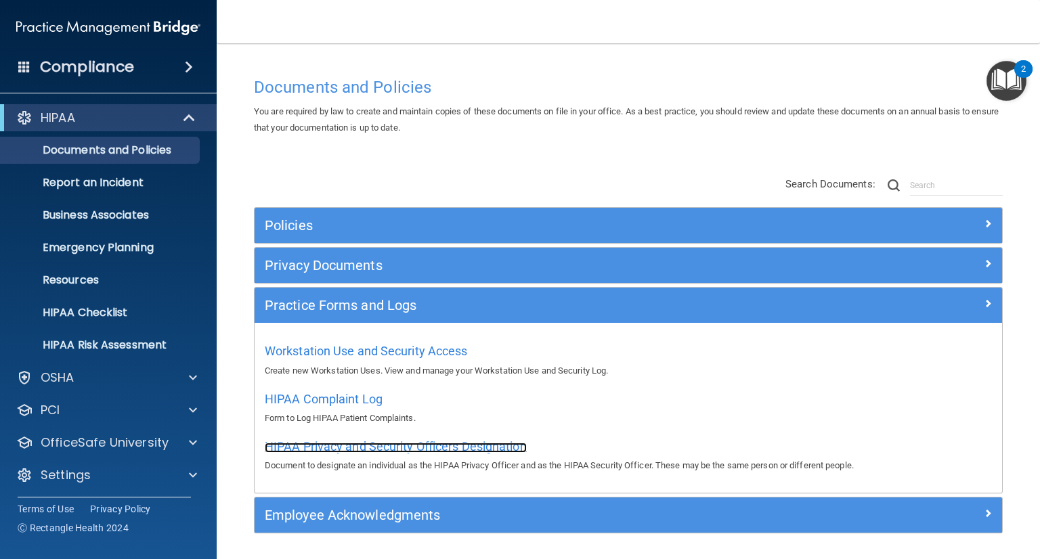
click at [342, 448] on span "HIPAA Privacy and Security Officers Designation" at bounding box center [396, 447] width 262 height 14
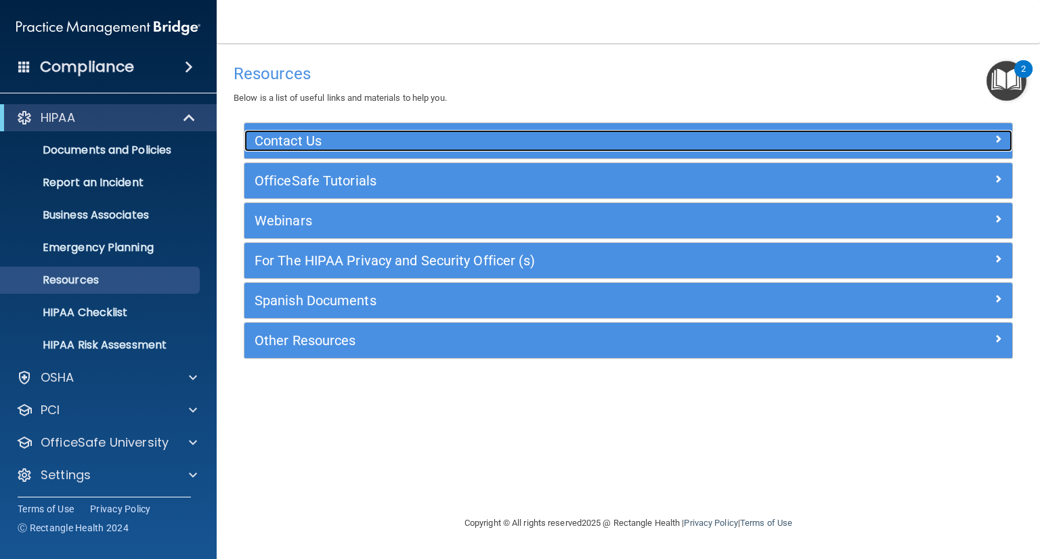
click at [325, 142] on h5 "Contact Us" at bounding box center [533, 140] width 556 height 15
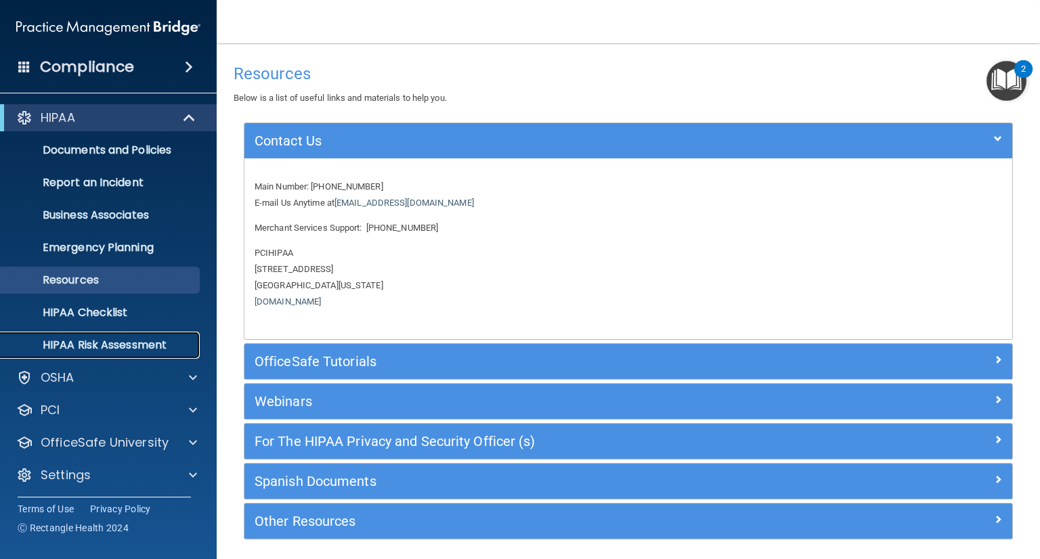
click at [160, 346] on p "HIPAA Risk Assessment" at bounding box center [101, 346] width 185 height 14
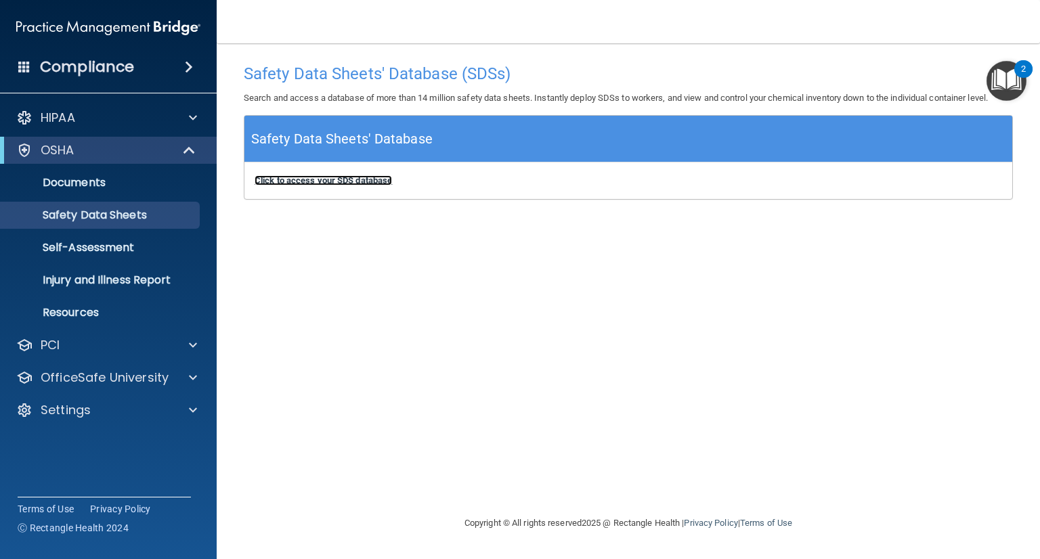
click at [368, 182] on b "Click to access your SDS database" at bounding box center [324, 180] width 138 height 10
click at [359, 182] on b "Click to access your SDS database" at bounding box center [324, 180] width 138 height 10
click at [151, 249] on p "Self-Assessment" at bounding box center [101, 248] width 185 height 14
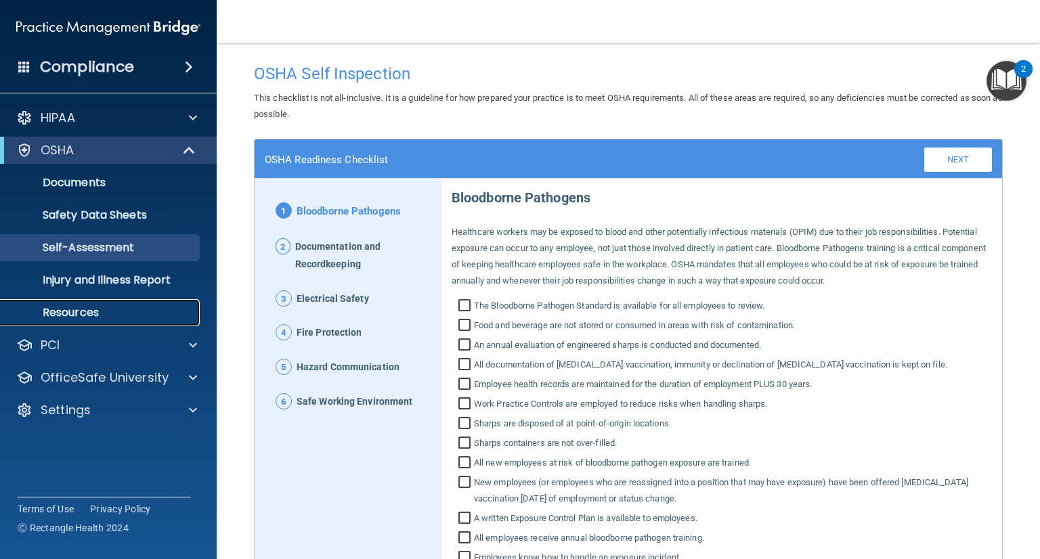
click at [140, 305] on link "Resources" at bounding box center [92, 312] width 213 height 27
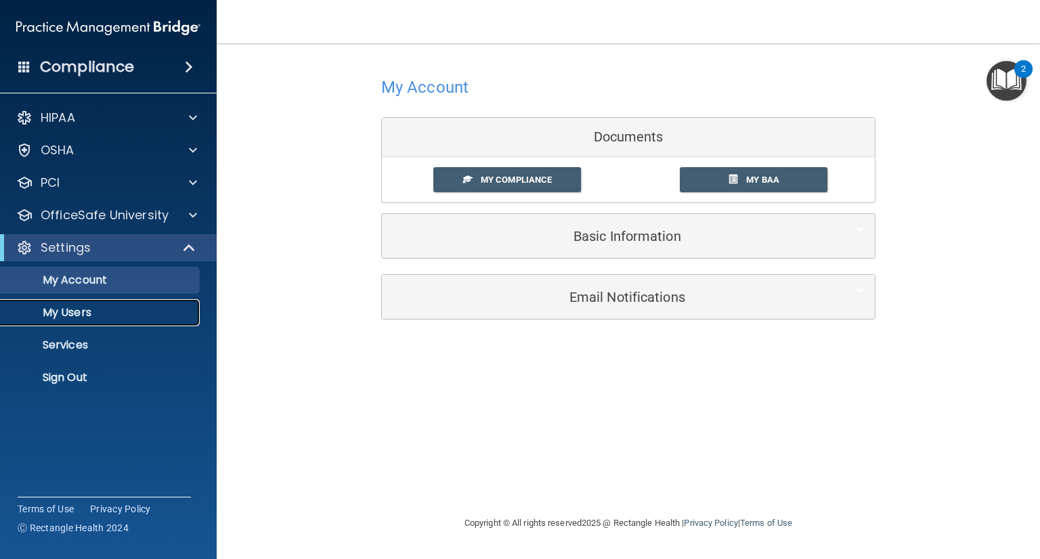
click at [75, 310] on p "My Users" at bounding box center [101, 313] width 185 height 14
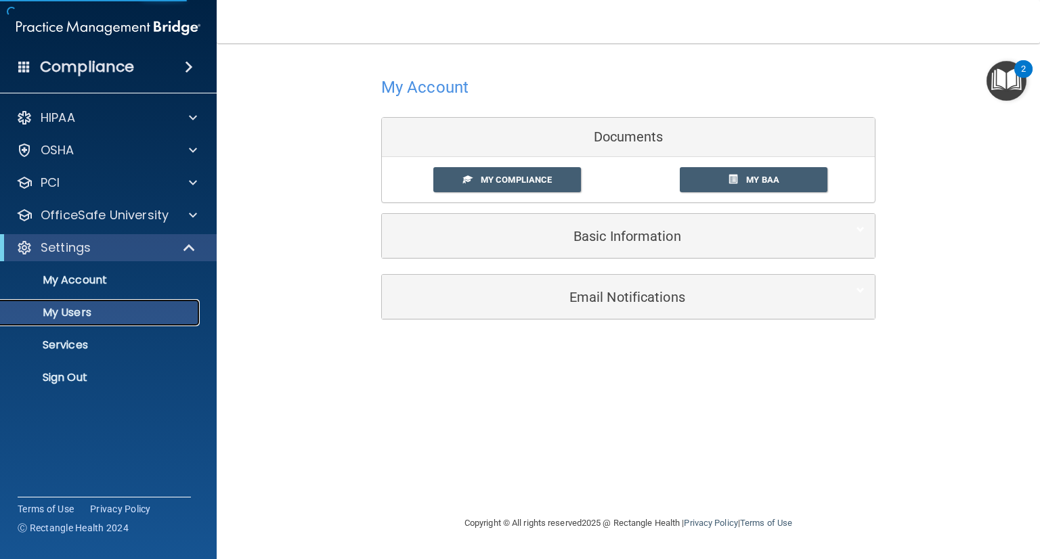
select select "20"
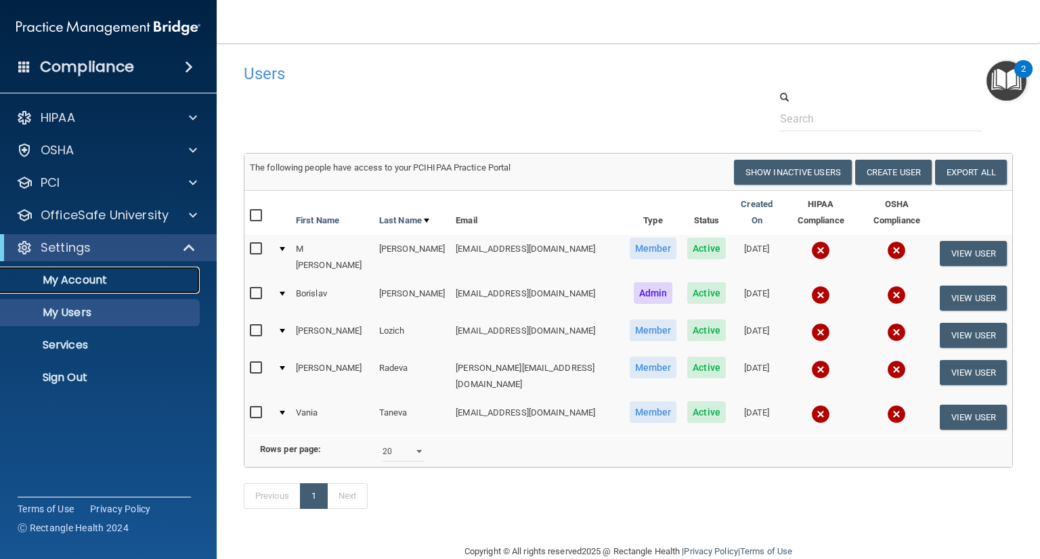
click at [72, 279] on p "My Account" at bounding box center [101, 281] width 185 height 14
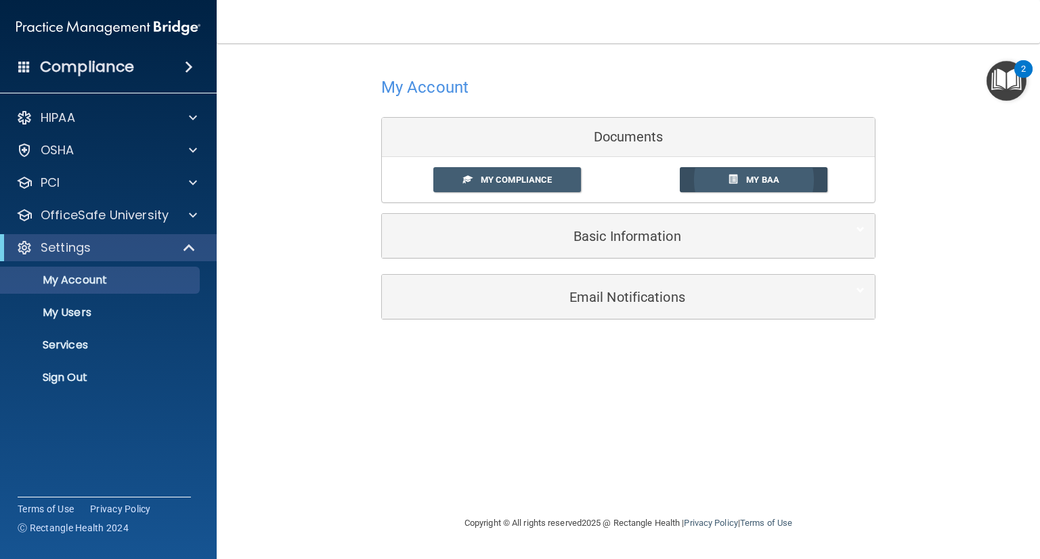
click at [763, 179] on span "My BAA" at bounding box center [762, 180] width 33 height 10
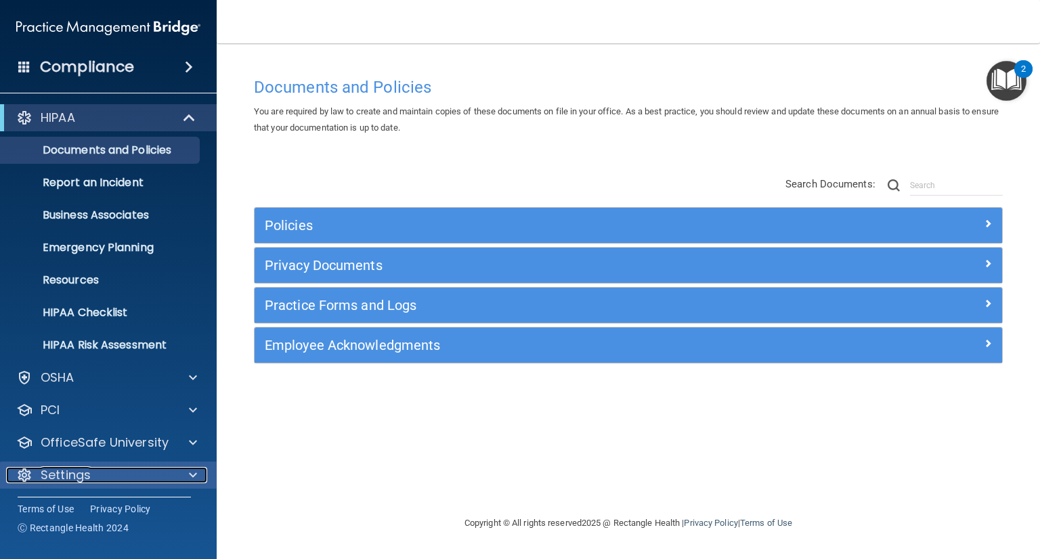
click at [63, 471] on p "Settings" at bounding box center [66, 475] width 50 height 16
click at [89, 478] on p "Settings" at bounding box center [66, 475] width 50 height 16
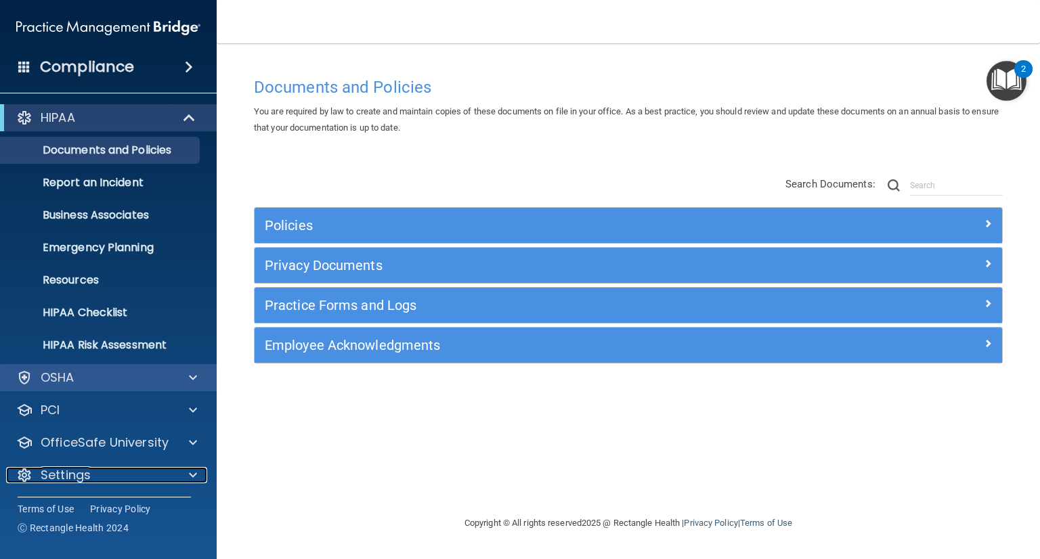
scroll to position [3, 0]
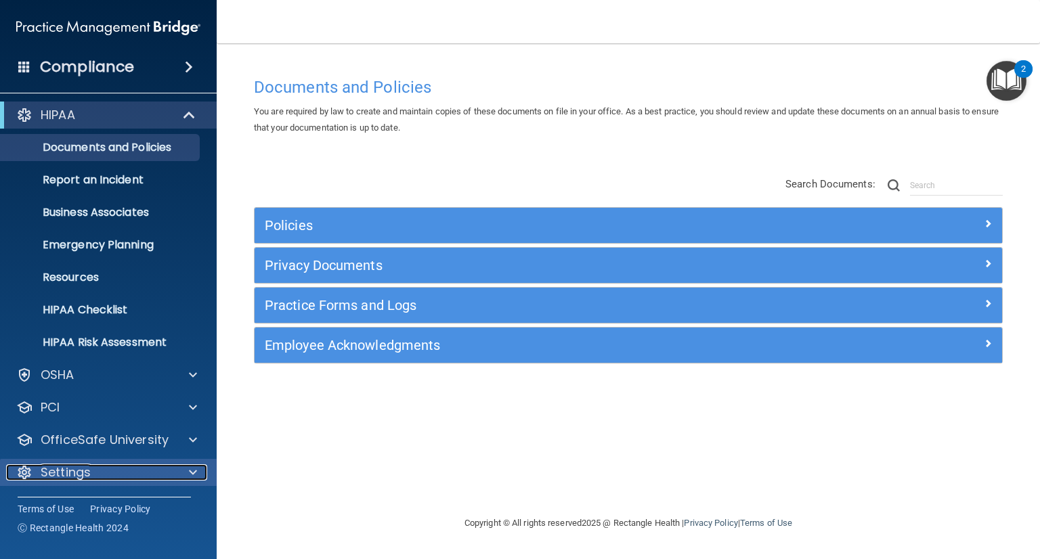
click at [96, 465] on div "Settings" at bounding box center [90, 473] width 168 height 16
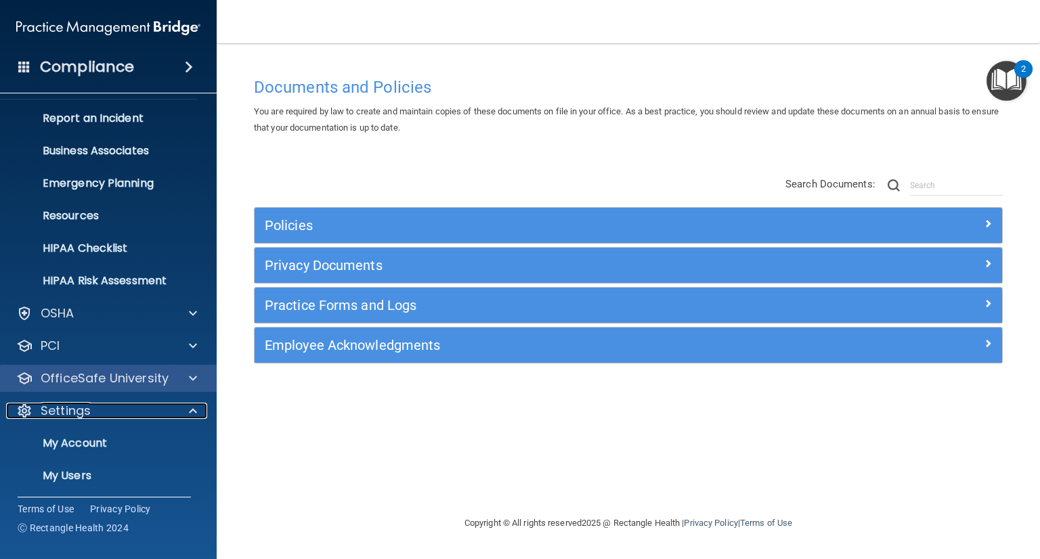
scroll to position [133, 0]
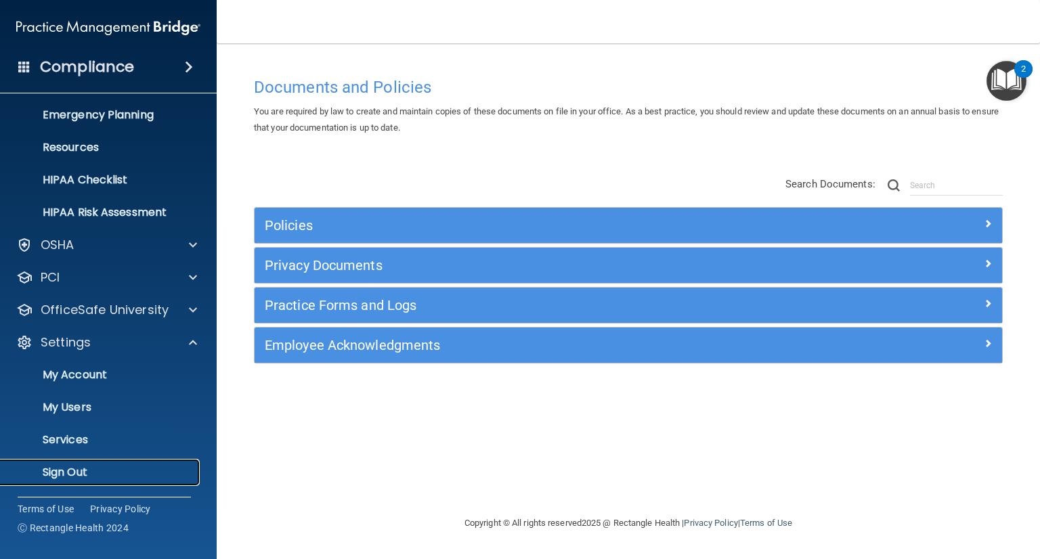
click at [65, 480] on link "Sign Out" at bounding box center [92, 472] width 213 height 27
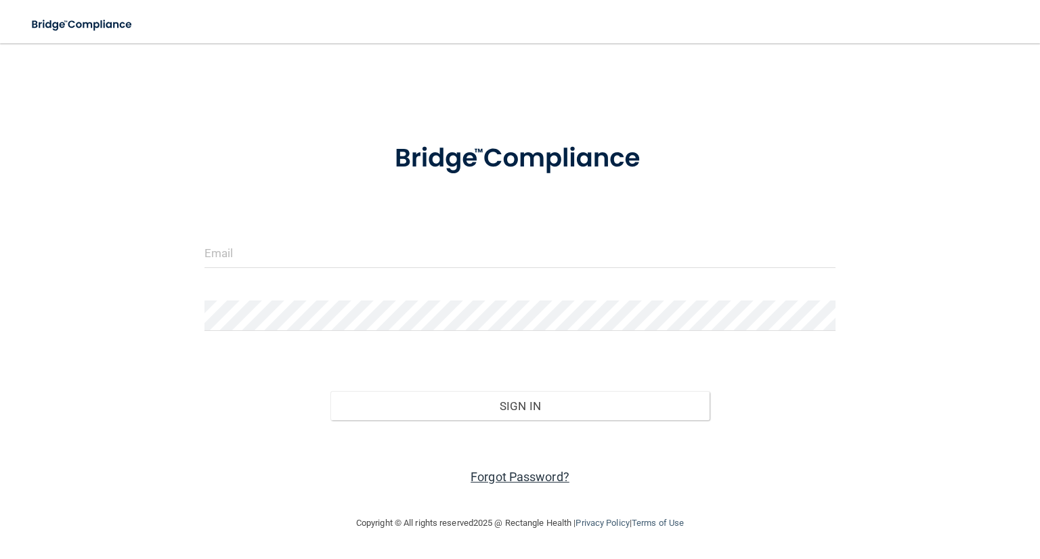
click at [521, 478] on link "Forgot Password?" at bounding box center [520, 477] width 99 height 14
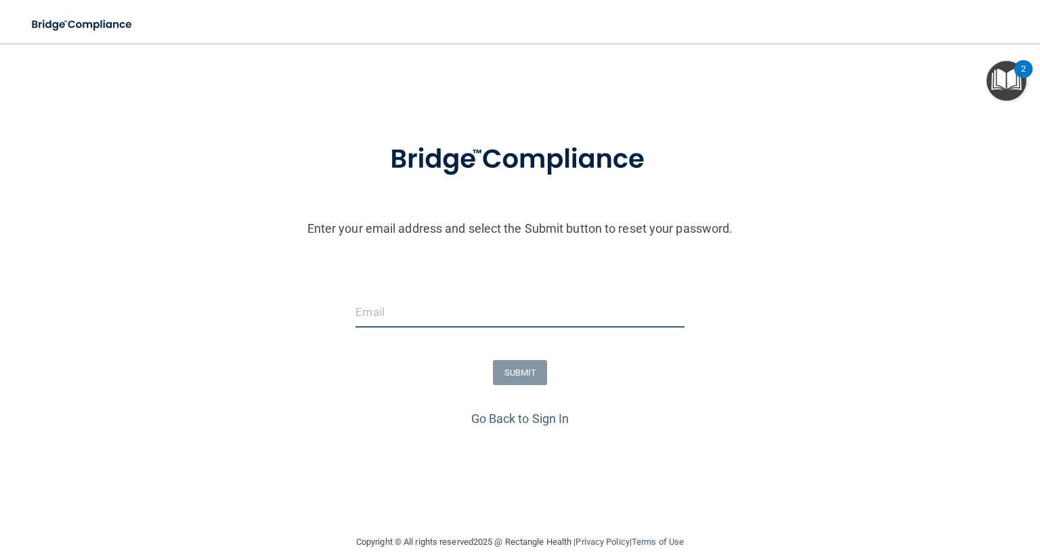
click at [397, 308] on input "email" at bounding box center [520, 312] width 329 height 30
paste input "bkaltchev@gmail.com"
type input "bkaltchev@gmail.com"
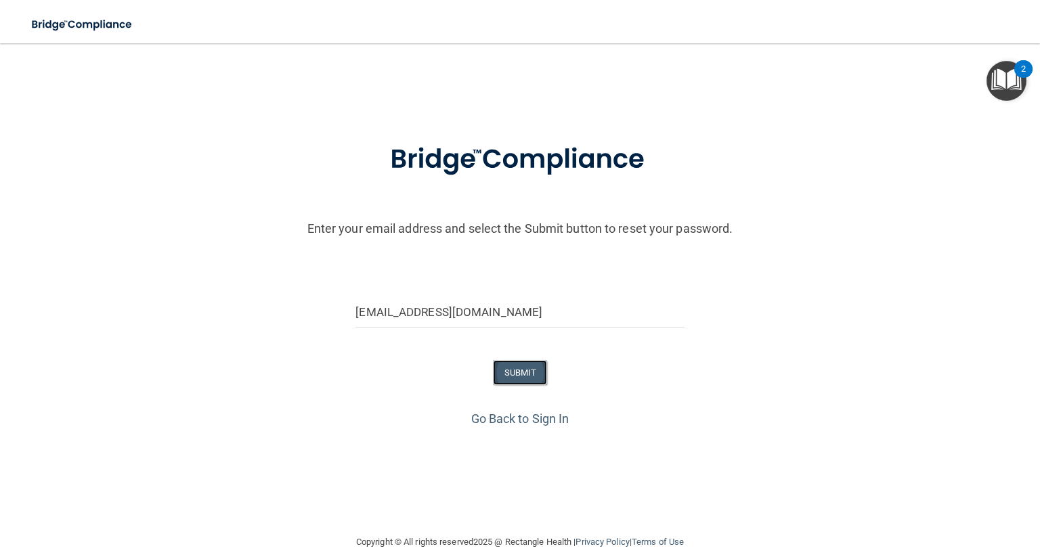
click at [516, 366] on button "SUBMIT" at bounding box center [520, 372] width 55 height 25
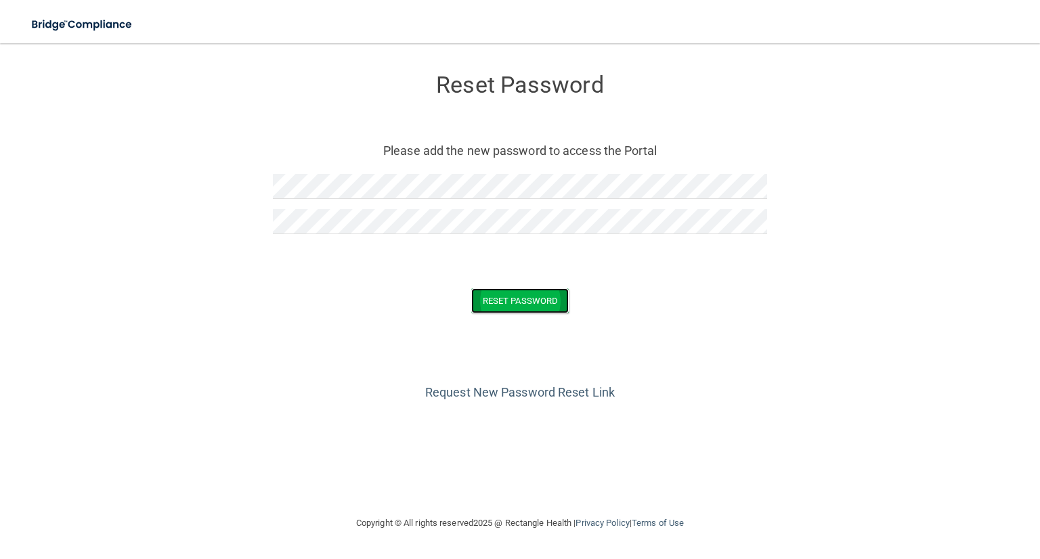
click at [542, 297] on button "Reset Password" at bounding box center [520, 301] width 98 height 25
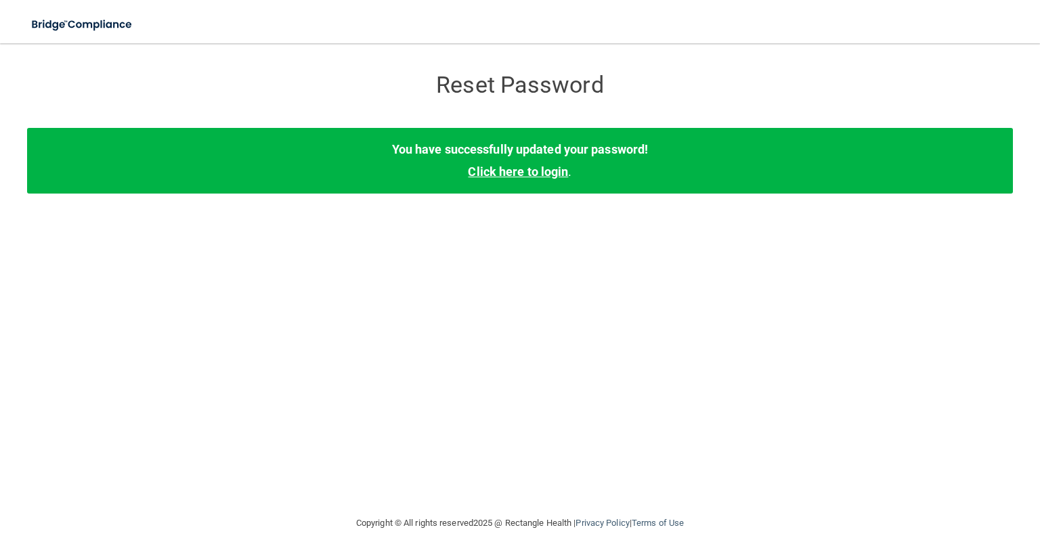
click at [531, 174] on link "Click here to login" at bounding box center [518, 172] width 100 height 14
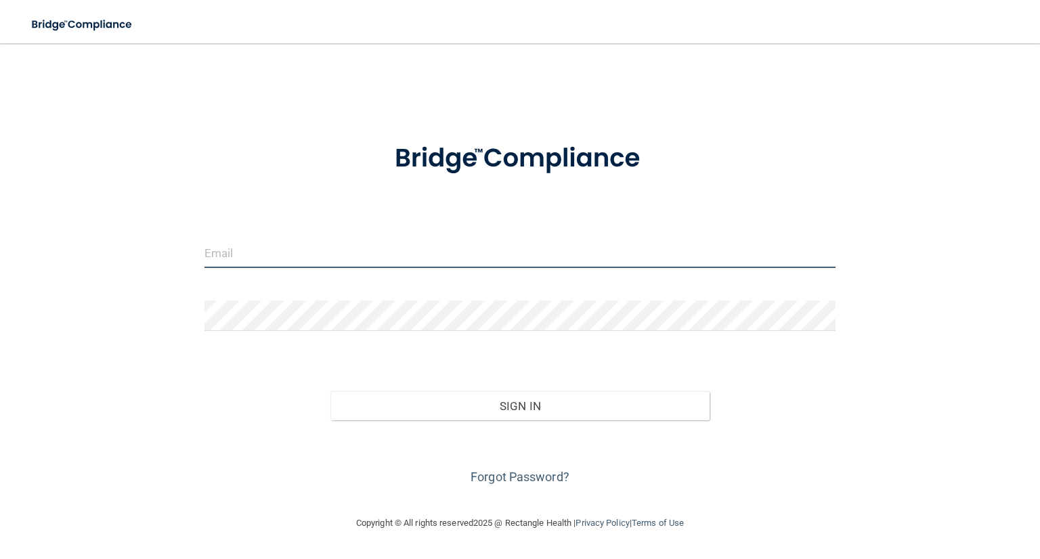
click at [226, 242] on input "email" at bounding box center [520, 253] width 631 height 30
type input "[EMAIL_ADDRESS][DOMAIN_NAME]"
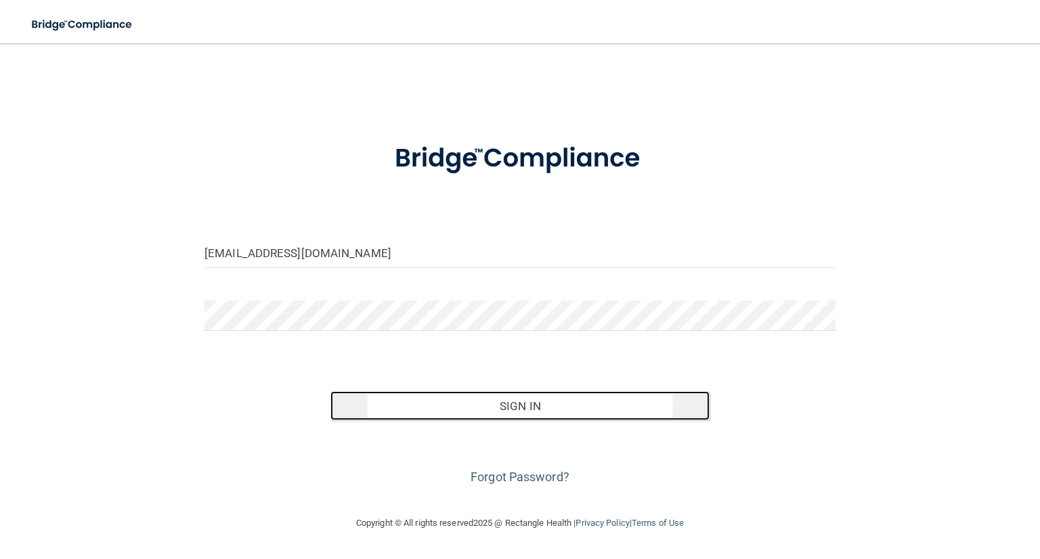
click at [509, 406] on button "Sign In" at bounding box center [520, 407] width 379 height 30
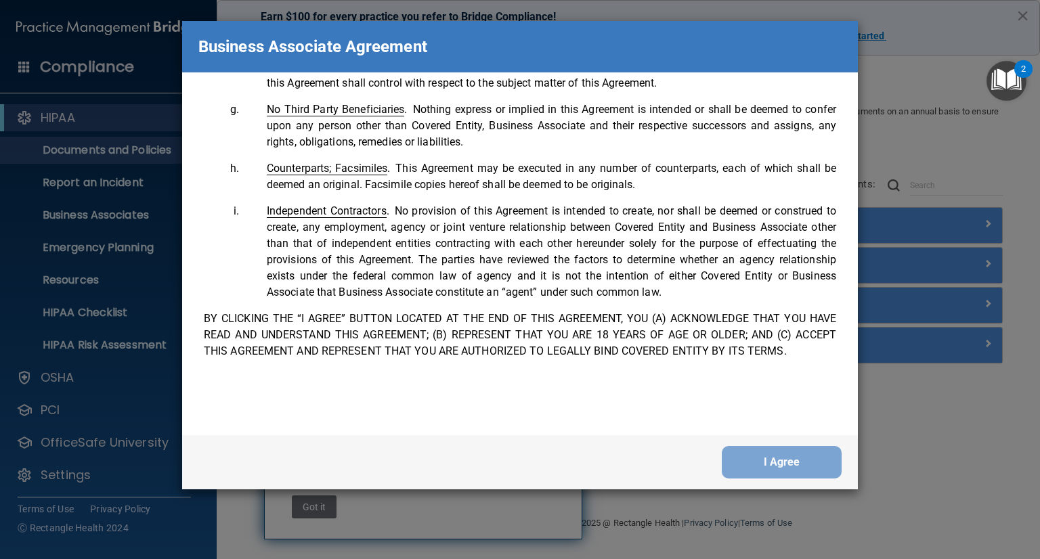
scroll to position [2762, 0]
click at [793, 469] on button "I Agree" at bounding box center [782, 462] width 120 height 33
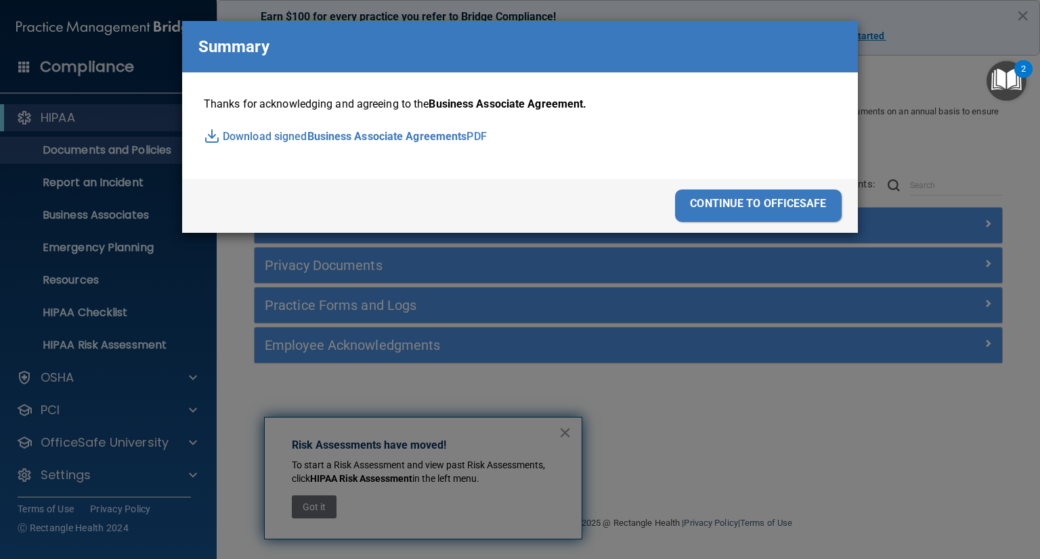
click at [339, 131] on span "Business Associate Agreements" at bounding box center [388, 137] width 160 height 20
click at [746, 209] on div "continue to officesafe" at bounding box center [758, 206] width 167 height 33
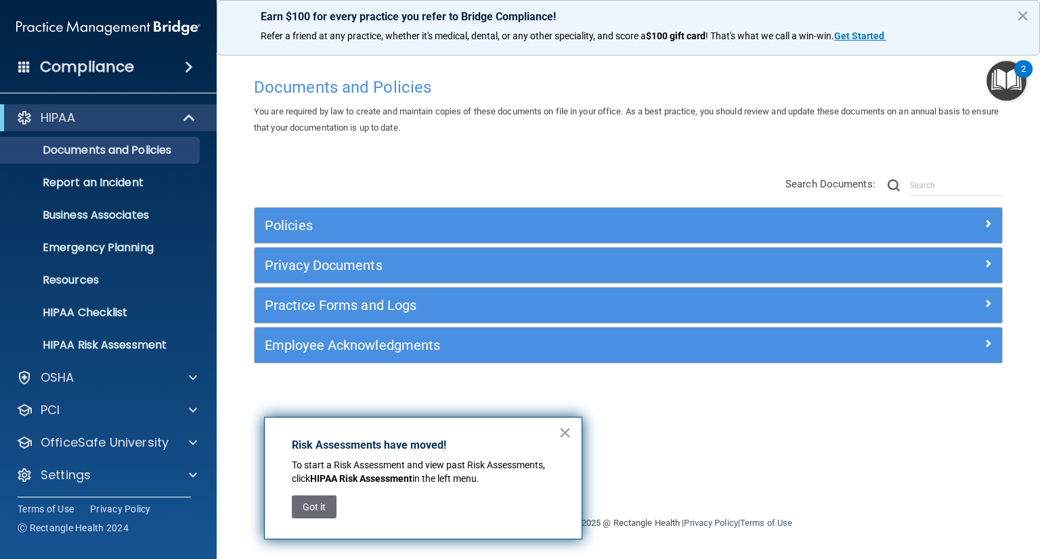
click at [566, 430] on button "×" at bounding box center [565, 433] width 13 height 22
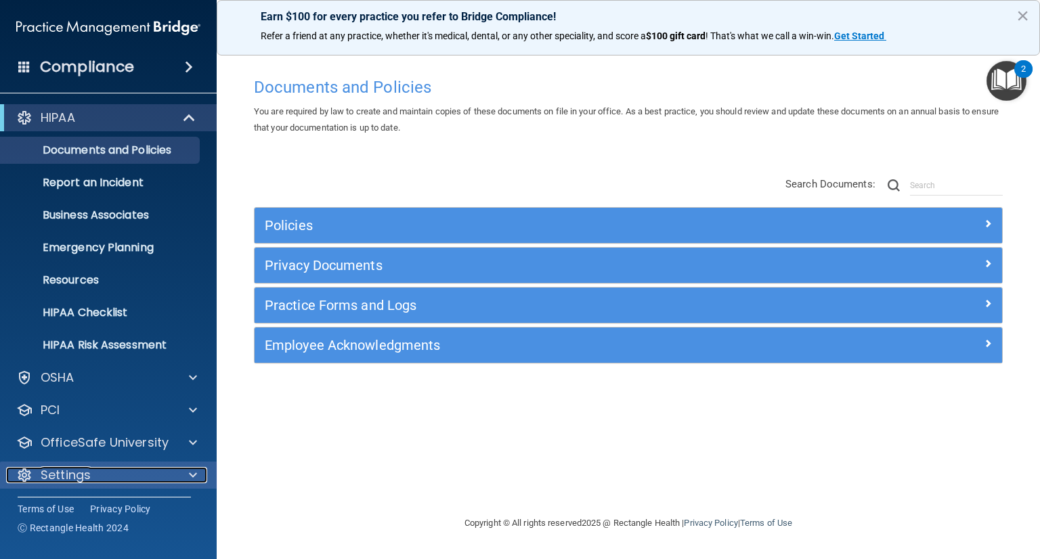
click at [195, 477] on span at bounding box center [193, 475] width 8 height 16
click at [58, 474] on p "Settings" at bounding box center [66, 475] width 50 height 16
click at [191, 471] on span at bounding box center [193, 475] width 8 height 16
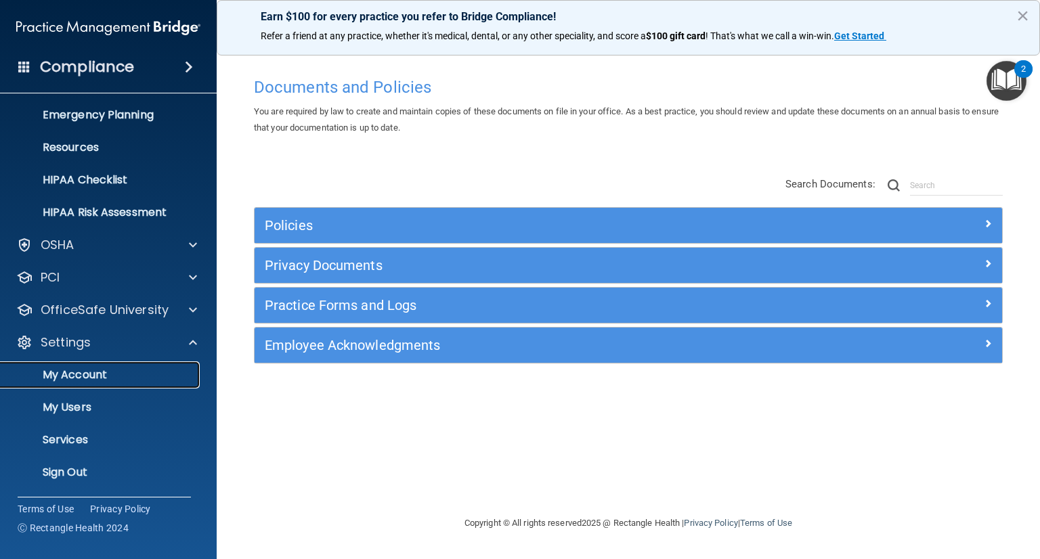
click at [88, 373] on p "My Account" at bounding box center [101, 375] width 185 height 14
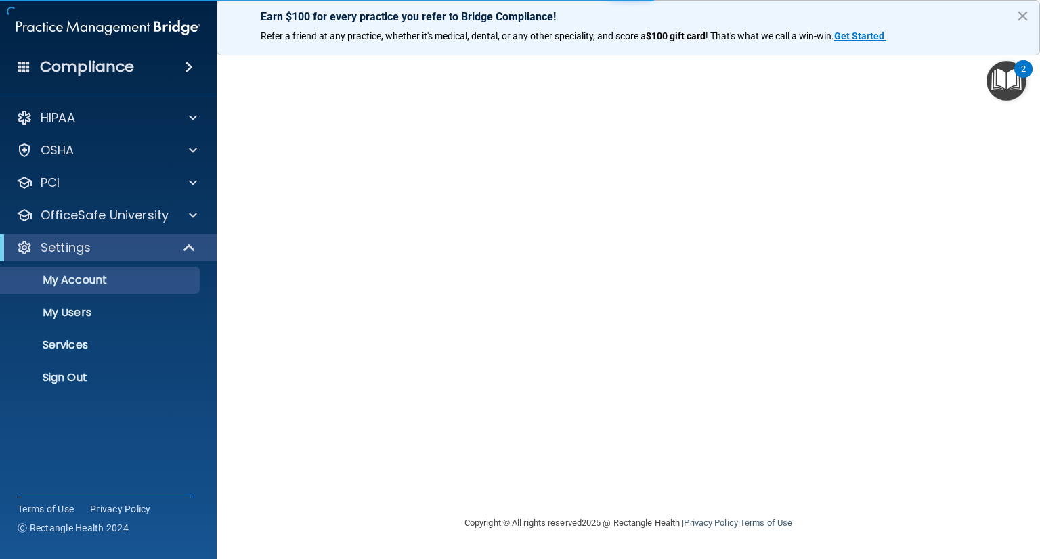
click at [1020, 14] on button "×" at bounding box center [1023, 16] width 13 height 22
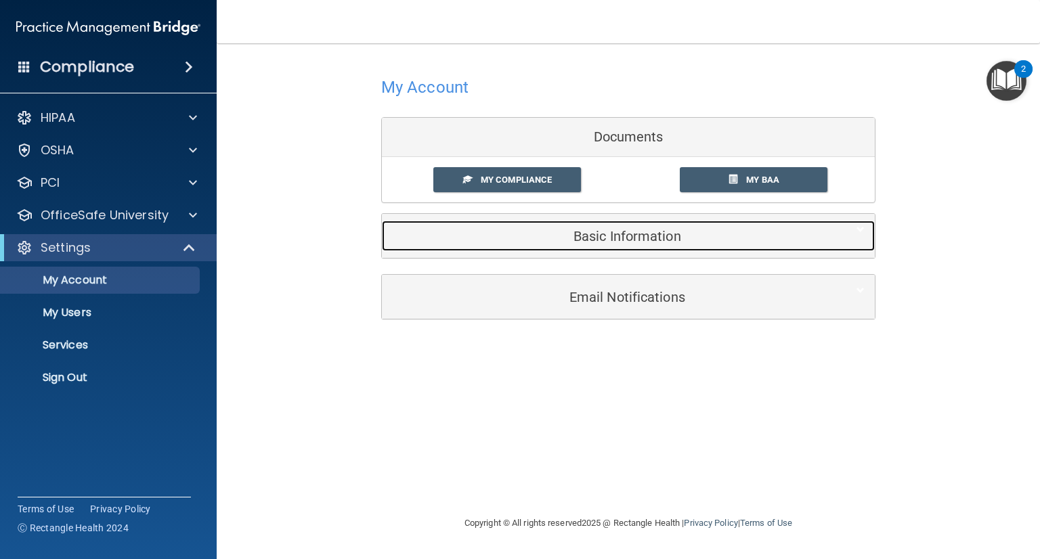
click at [588, 231] on h5 "Basic Information" at bounding box center [607, 236] width 431 height 15
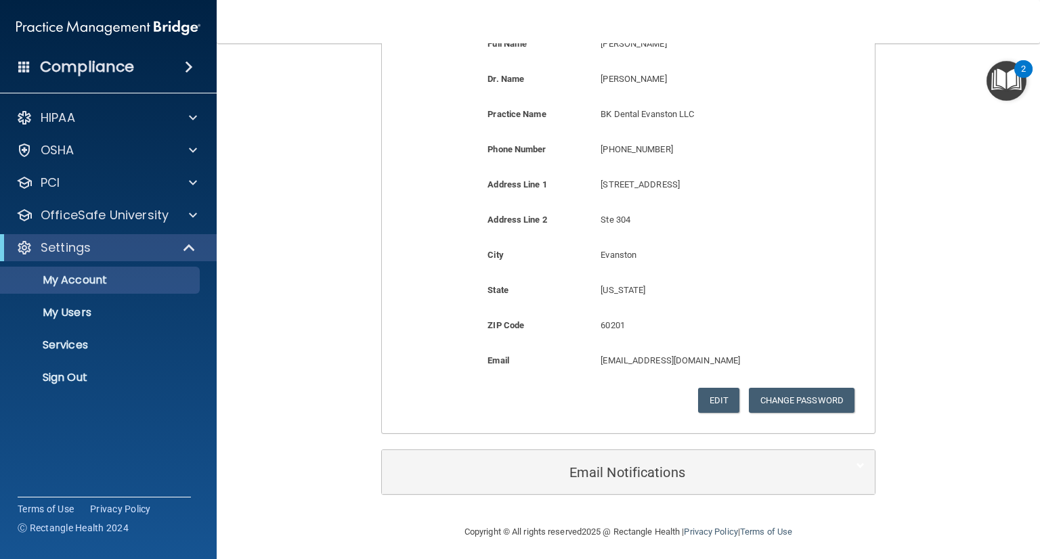
scroll to position [247, 0]
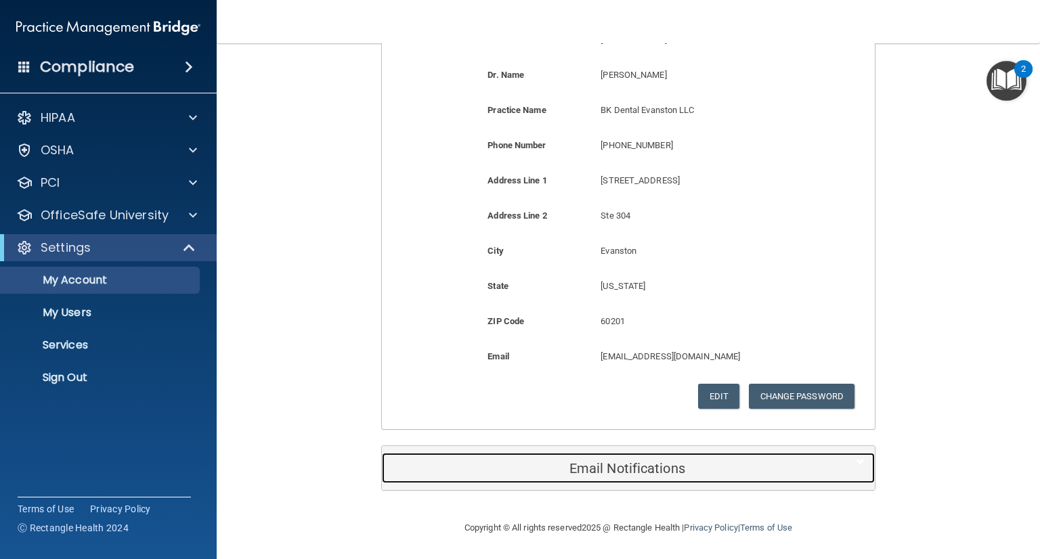
click at [603, 467] on h5 "Email Notifications" at bounding box center [607, 468] width 431 height 15
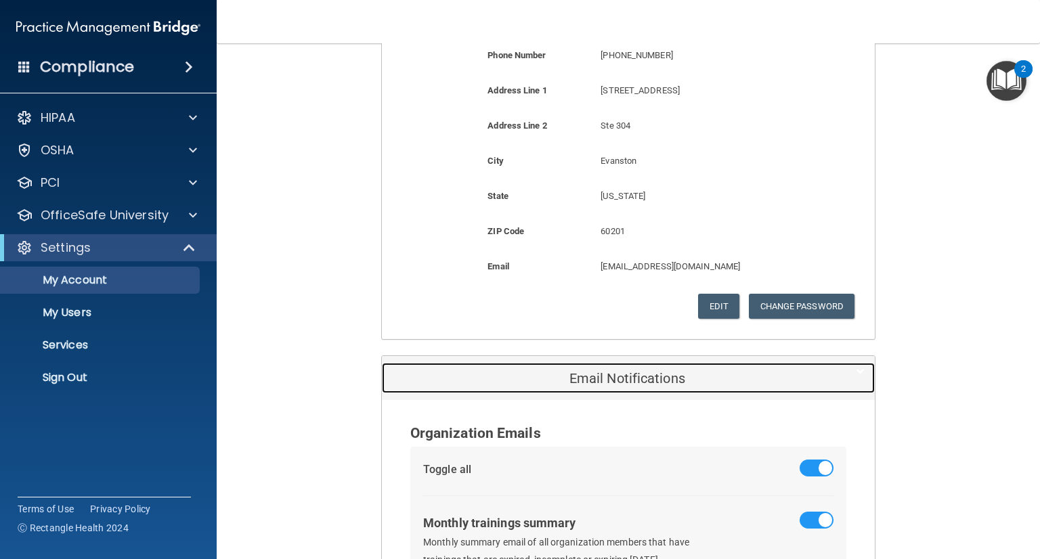
scroll to position [0, 0]
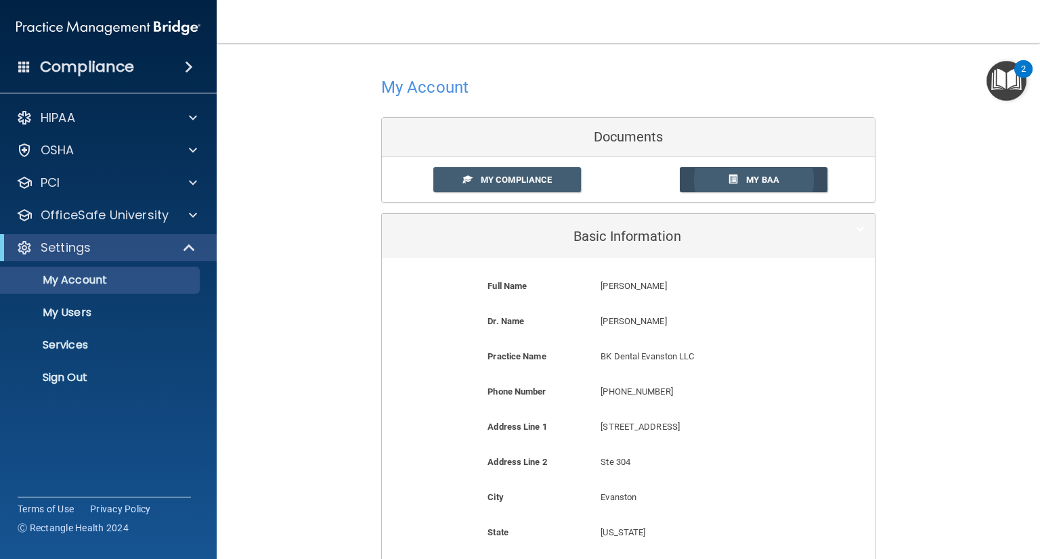
click at [729, 178] on span at bounding box center [733, 179] width 9 height 9
click at [550, 175] on link "My Compliance" at bounding box center [508, 179] width 148 height 25
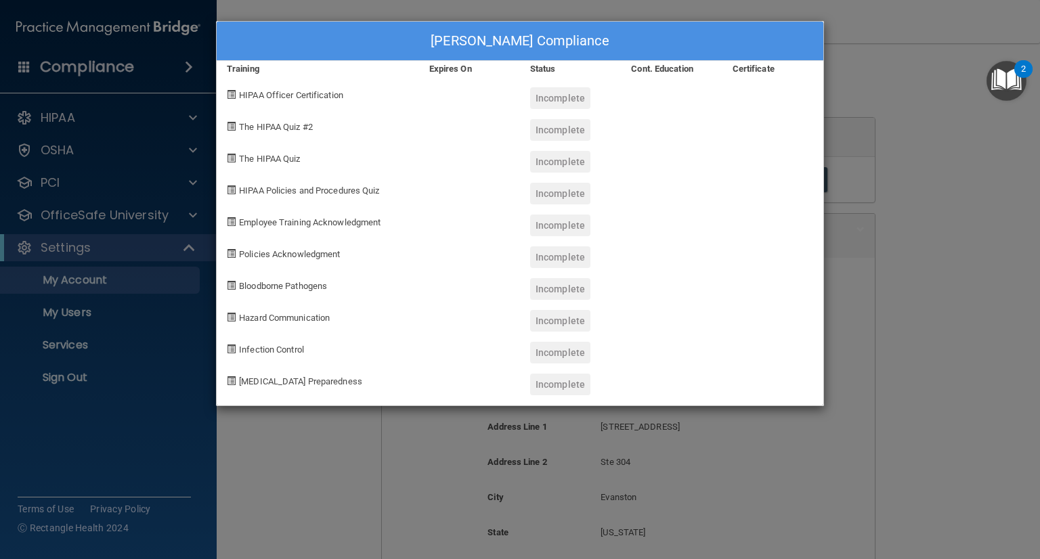
click at [921, 201] on div "Boris Kaltchev's Compliance Training Expires On Status Cont. Education Certific…" at bounding box center [520, 279] width 1040 height 559
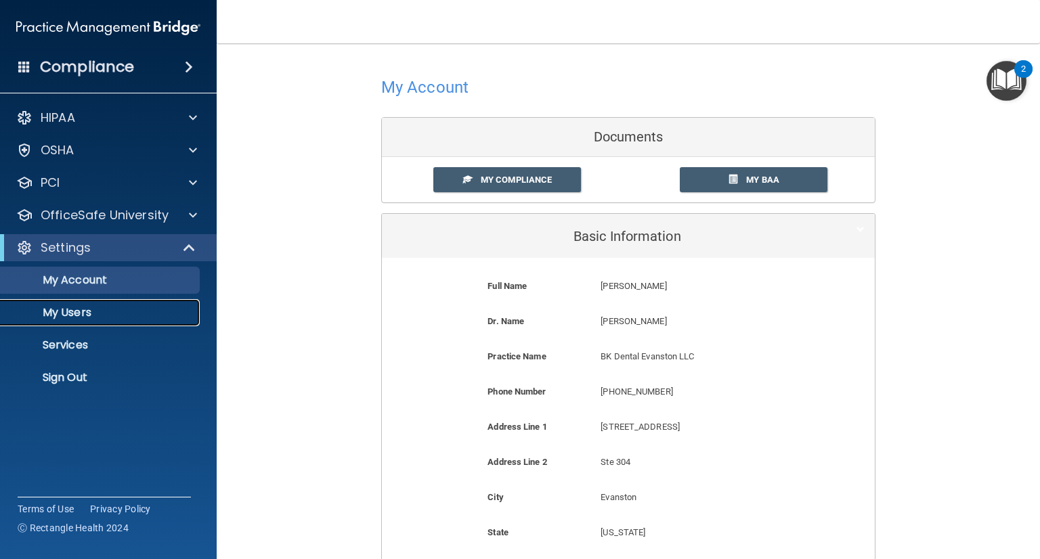
click at [63, 316] on p "My Users" at bounding box center [101, 313] width 185 height 14
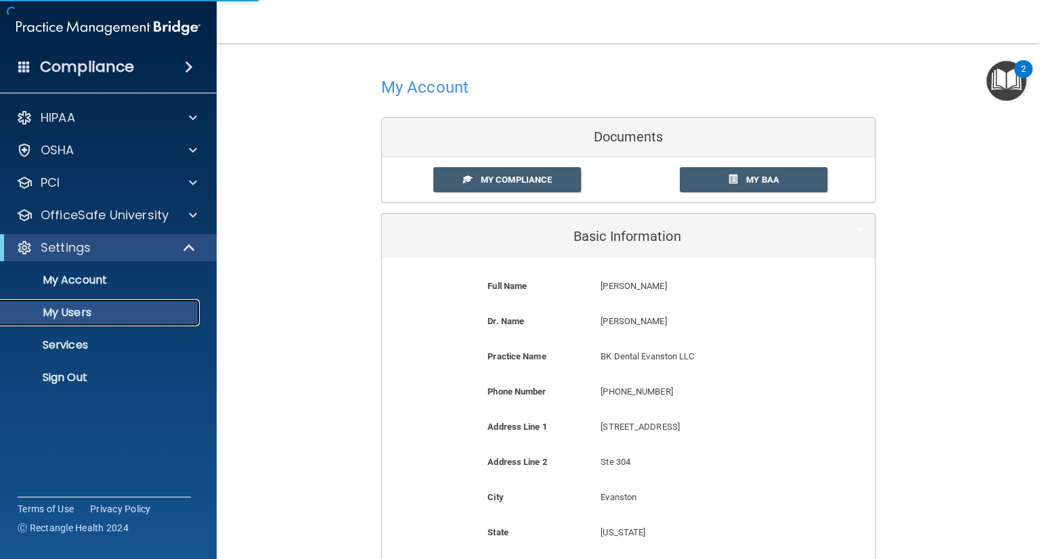
select select "20"
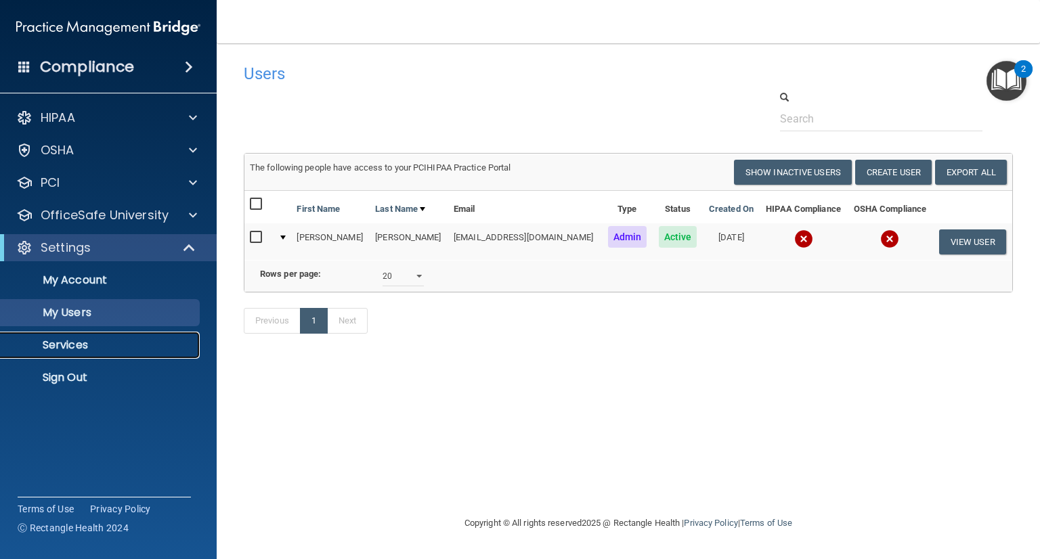
click at [81, 342] on p "Services" at bounding box center [101, 346] width 185 height 14
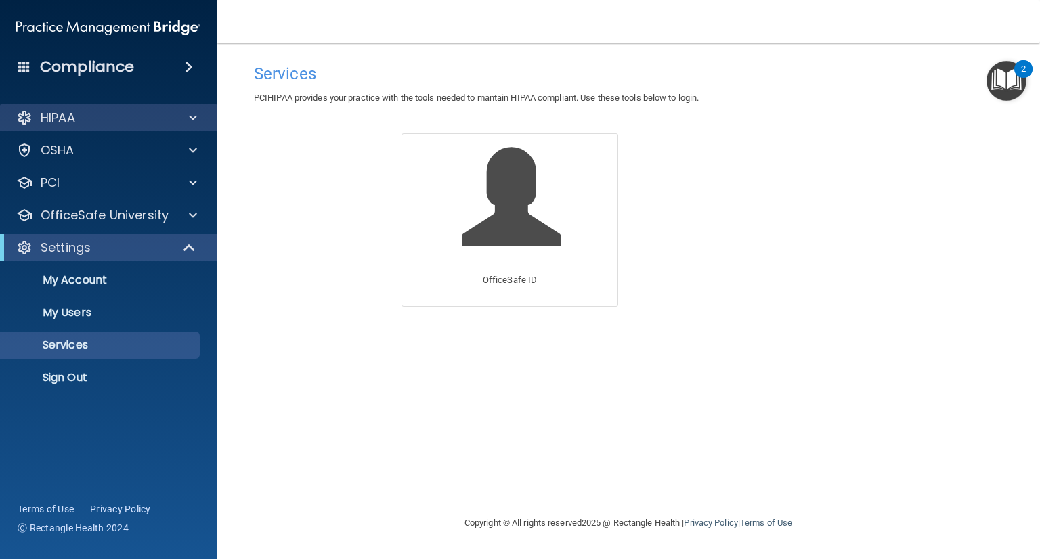
click at [77, 109] on div "HIPAA" at bounding box center [108, 117] width 217 height 27
click at [189, 115] on span at bounding box center [193, 118] width 8 height 16
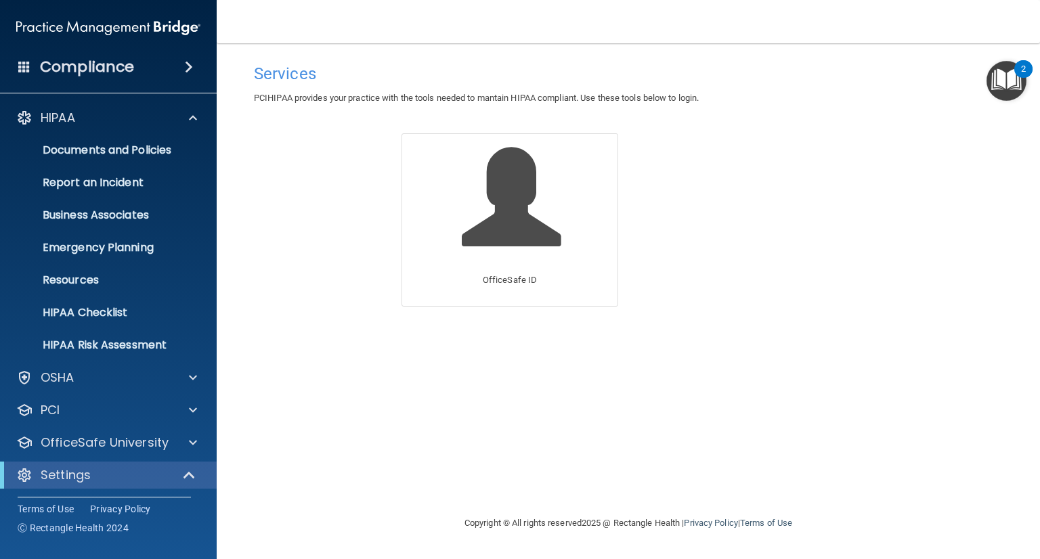
click at [185, 62] on span at bounding box center [189, 67] width 8 height 16
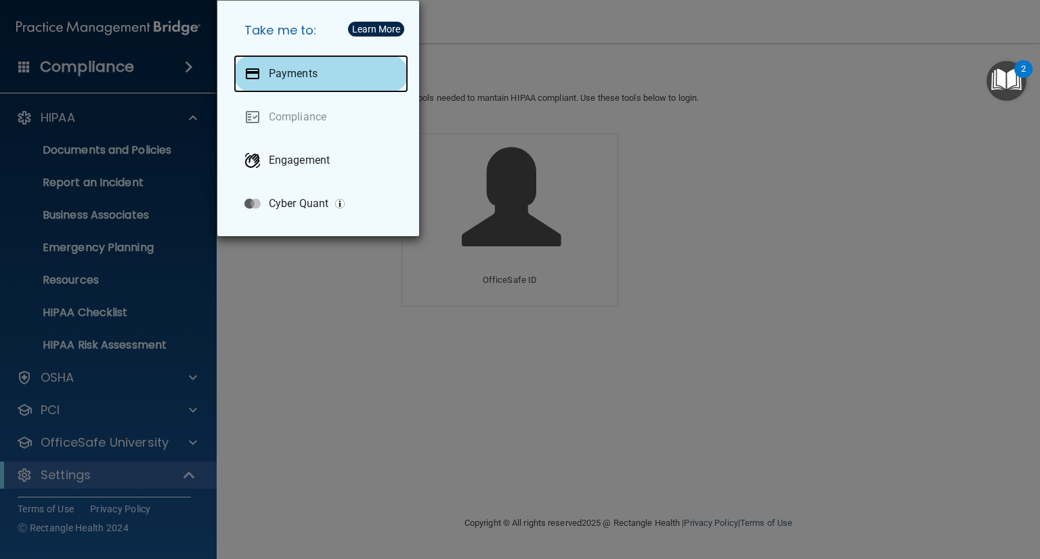
click at [317, 70] on p "Payments" at bounding box center [293, 74] width 49 height 14
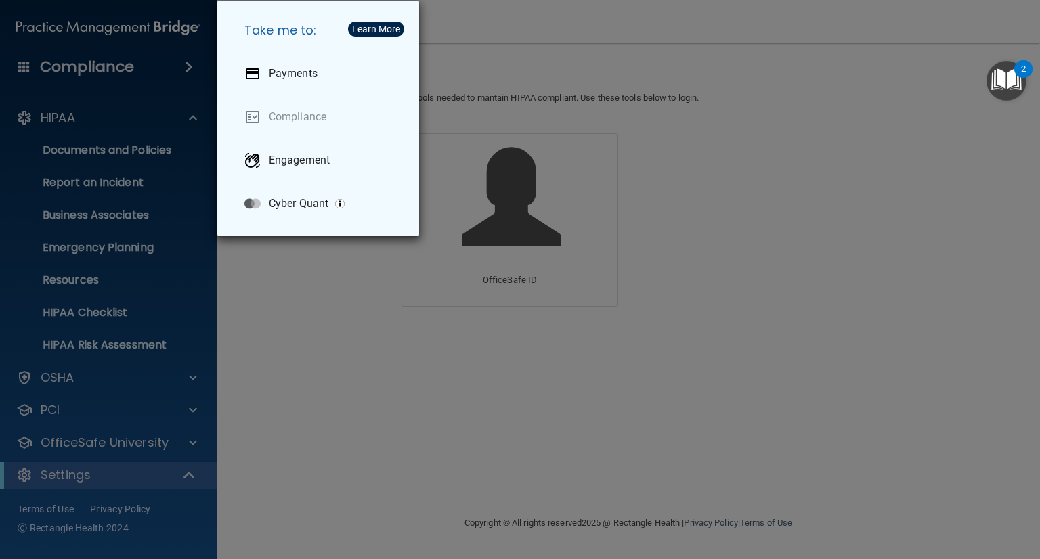
click at [323, 336] on div "Take me to: Payments Compliance Engagement Cyber Quant" at bounding box center [520, 279] width 1040 height 559
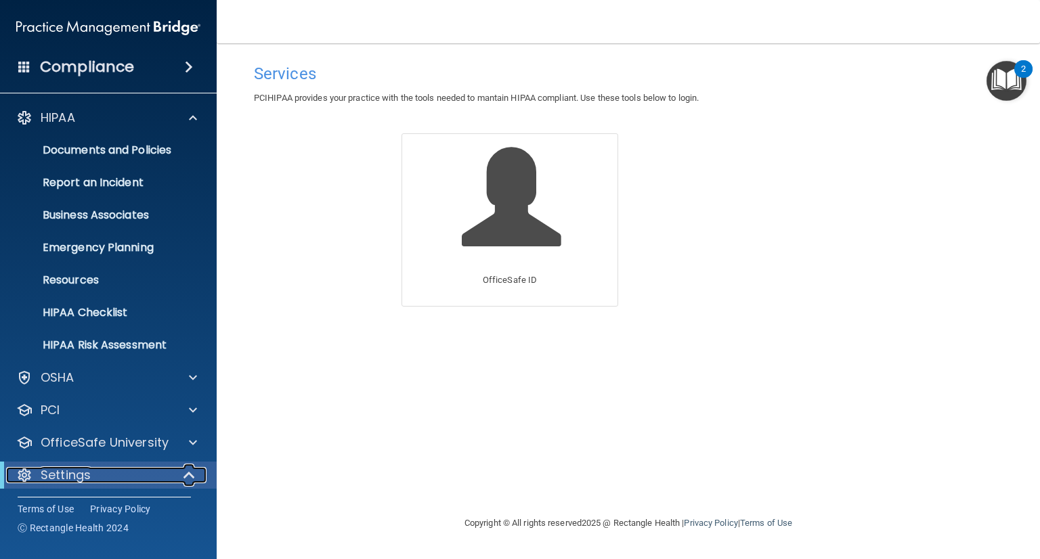
click at [179, 474] on div at bounding box center [189, 475] width 33 height 16
click at [184, 473] on div at bounding box center [189, 475] width 33 height 16
click at [185, 473] on span at bounding box center [191, 475] width 12 height 16
click at [193, 473] on span at bounding box center [192, 475] width 8 height 16
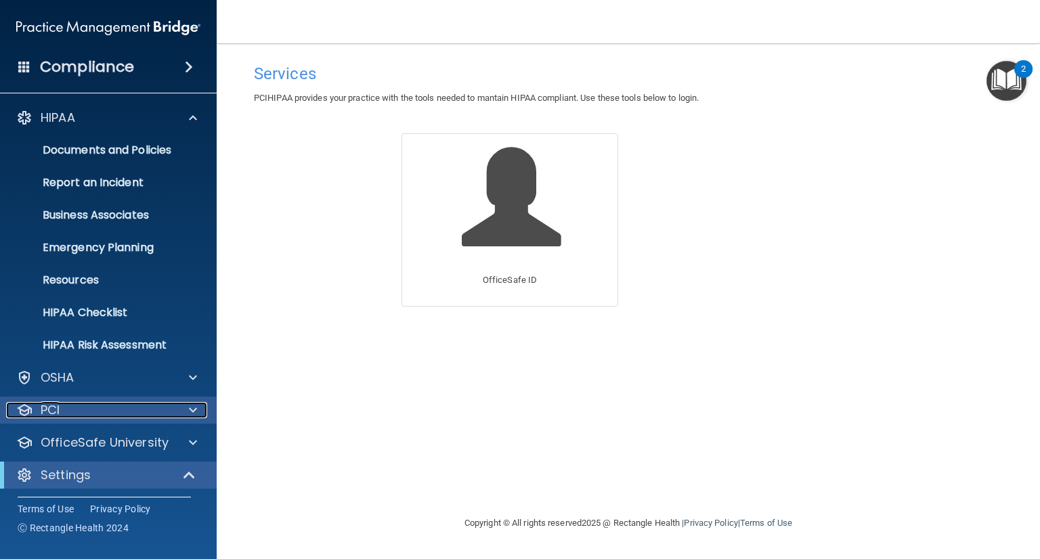
click at [195, 408] on span at bounding box center [193, 410] width 8 height 16
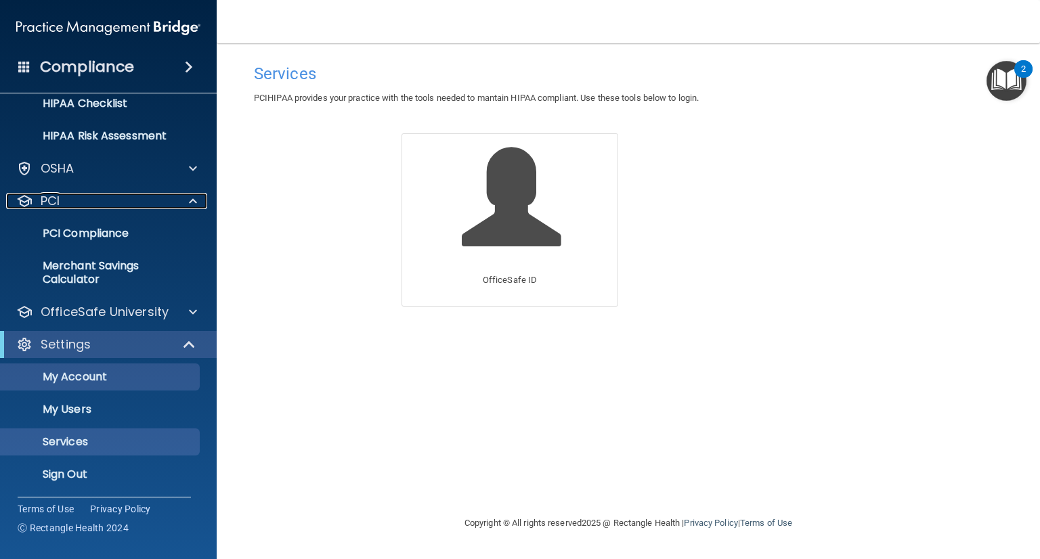
scroll to position [211, 0]
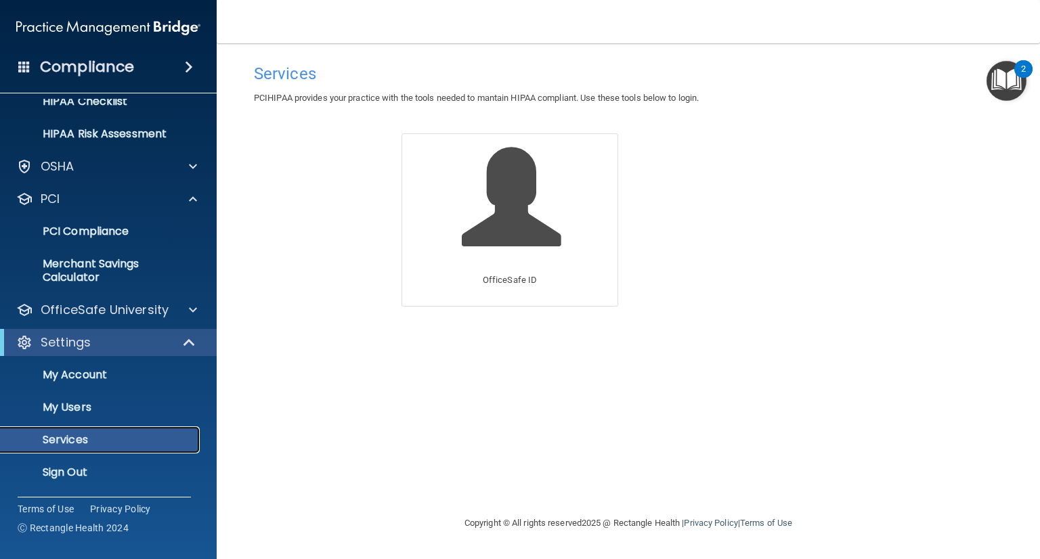
click at [65, 436] on p "Services" at bounding box center [101, 441] width 185 height 14
click at [62, 440] on p "Services" at bounding box center [101, 441] width 185 height 14
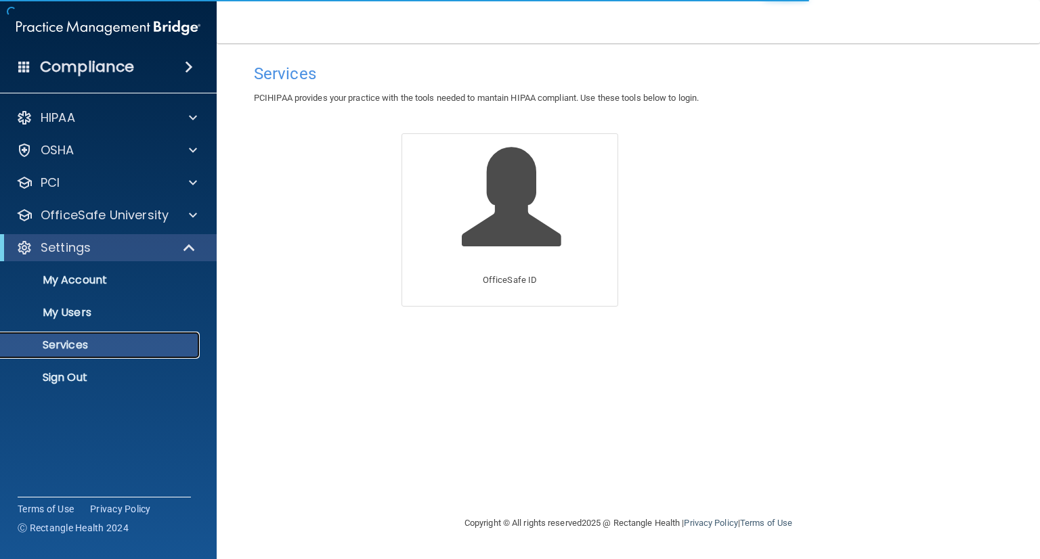
click at [78, 342] on p "Services" at bounding box center [101, 346] width 185 height 14
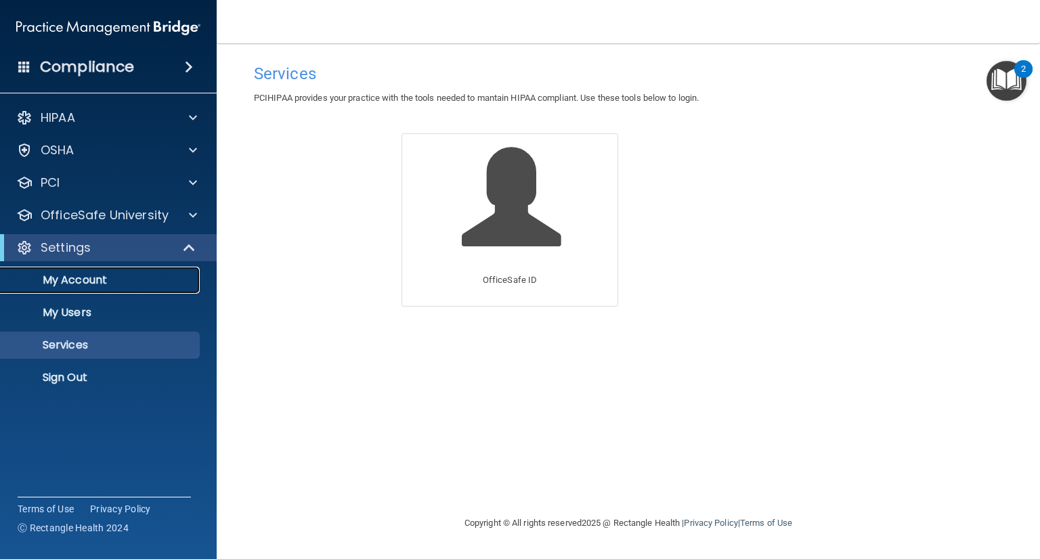
click at [74, 280] on p "My Account" at bounding box center [101, 281] width 185 height 14
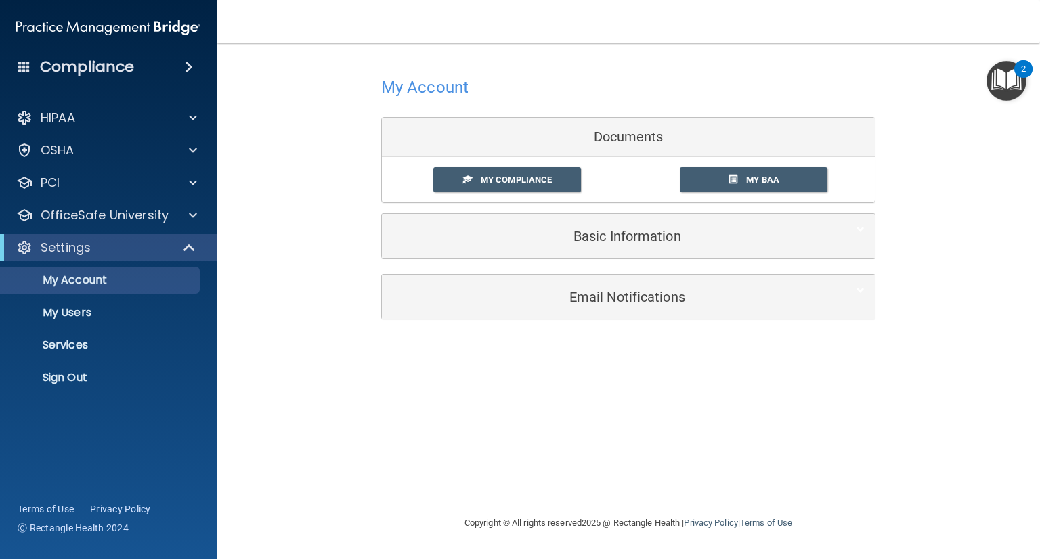
click at [123, 69] on h4 "Compliance" at bounding box center [87, 67] width 94 height 19
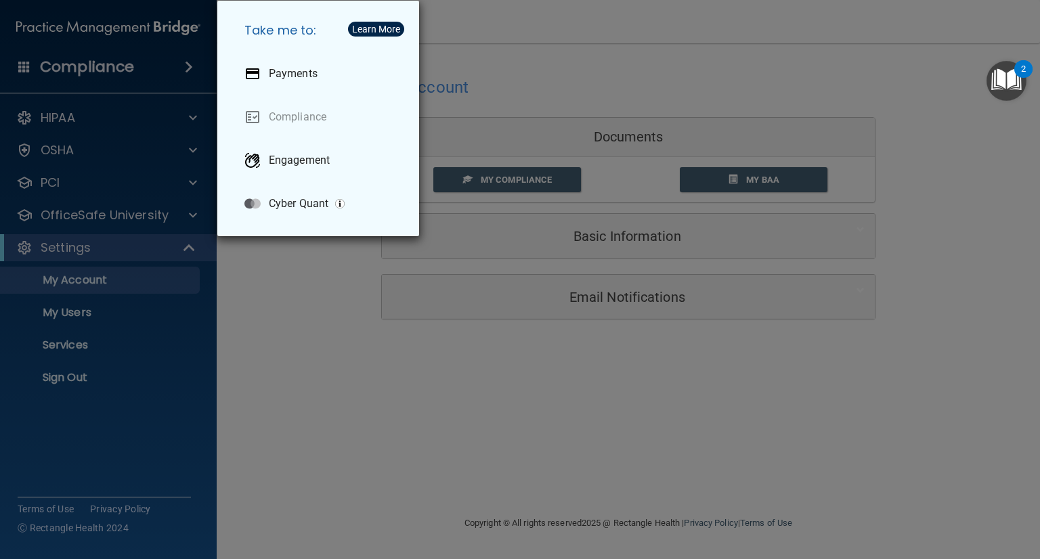
click at [290, 391] on div "Take me to: Payments Compliance Engagement Cyber Quant" at bounding box center [520, 279] width 1040 height 559
